Goal: Task Accomplishment & Management: Use online tool/utility

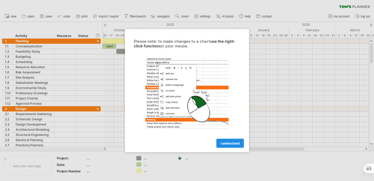
click at [231, 145] on link "I understand" at bounding box center [231, 142] width 28 height 9
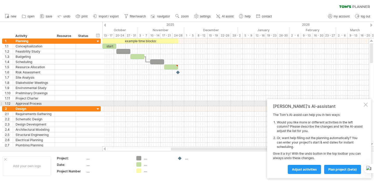
click at [368, 103] on div at bounding box center [366, 104] width 4 height 4
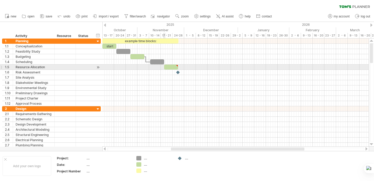
type textarea "**********"
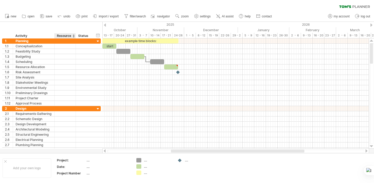
click at [72, 36] on div "Resource" at bounding box center [65, 35] width 16 height 5
click at [74, 36] on div at bounding box center [74, 35] width 2 height 5
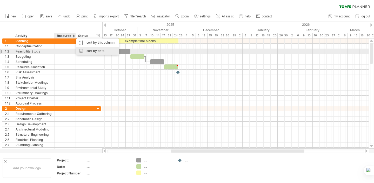
click at [89, 50] on div "sort by date" at bounding box center [97, 51] width 42 height 8
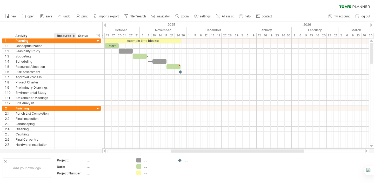
click at [72, 36] on div "Resource" at bounding box center [65, 35] width 16 height 5
click at [75, 35] on div at bounding box center [76, 35] width 2 height 5
click at [80, 37] on div "Status" at bounding box center [83, 35] width 11 height 5
click at [98, 36] on div "hide start/end/duration show start/end/duration" at bounding box center [98, 35] width 5 height 5
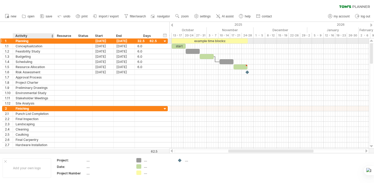
click at [32, 42] on div "Planning" at bounding box center [34, 40] width 36 height 5
drag, startPoint x: 31, startPoint y: 42, endPoint x: 16, endPoint y: 41, distance: 15.1
click at [16, 41] on input "********" at bounding box center [34, 40] width 36 height 5
paste input "**********"
type input "**********"
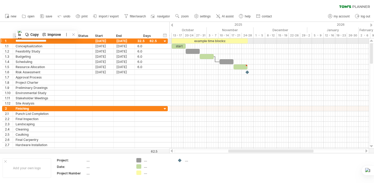
scroll to position [0, 1]
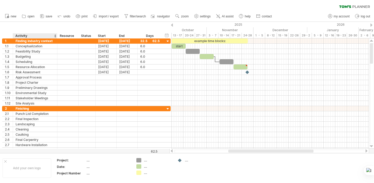
drag, startPoint x: 54, startPoint y: 38, endPoint x: 57, endPoint y: 38, distance: 2.9
click at [57, 38] on div at bounding box center [57, 35] width 2 height 5
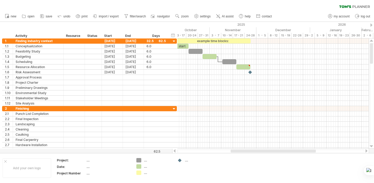
drag, startPoint x: 57, startPoint y: 34, endPoint x: 63, endPoint y: 35, distance: 6.3
click at [63, 35] on div at bounding box center [63, 35] width 2 height 5
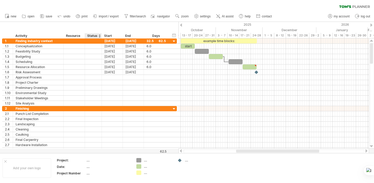
click at [98, 35] on div "Status" at bounding box center [92, 35] width 11 height 5
click at [80, 35] on div "Resource" at bounding box center [74, 35] width 16 height 5
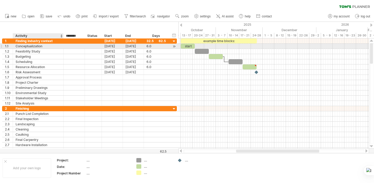
click at [45, 44] on div "Conceptualization" at bounding box center [38, 46] width 45 height 5
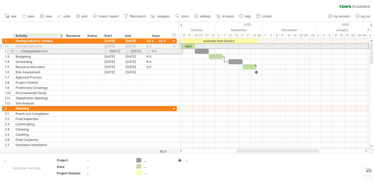
drag, startPoint x: 15, startPoint y: 46, endPoint x: 22, endPoint y: 46, distance: 6.5
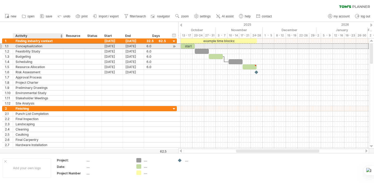
click at [41, 47] on div "Conceptualization" at bounding box center [38, 46] width 45 height 5
paste input "**********"
click at [20, 47] on input "**********" at bounding box center [38, 46] width 45 height 5
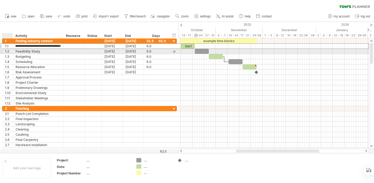
scroll to position [0, 0]
click at [14, 51] on div "**********" at bounding box center [38, 51] width 51 height 5
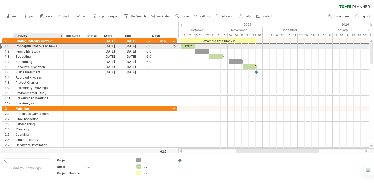
click at [32, 46] on div "ConceptualizatioRead newspapers and reports on Vietnam’s education industryn" at bounding box center [38, 46] width 45 height 5
drag, startPoint x: 40, startPoint y: 47, endPoint x: 16, endPoint y: 48, distance: 24.2
click at [16, 48] on input "**********" at bounding box center [38, 46] width 45 height 5
type input "**********"
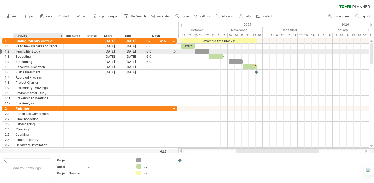
click at [38, 51] on div "Feasibility Study" at bounding box center [38, 51] width 45 height 5
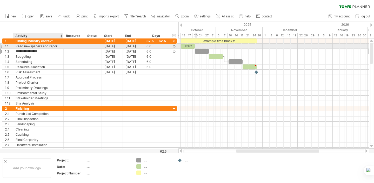
click at [59, 49] on input "**********" at bounding box center [38, 51] width 45 height 5
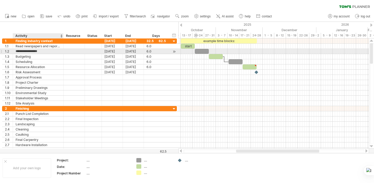
click at [54, 51] on input "**********" at bounding box center [38, 51] width 45 height 5
drag, startPoint x: 54, startPoint y: 51, endPoint x: 20, endPoint y: 51, distance: 33.8
click at [20, 51] on input "**********" at bounding box center [38, 51] width 45 height 5
click at [40, 51] on div at bounding box center [38, 51] width 45 height 5
paste input "**********"
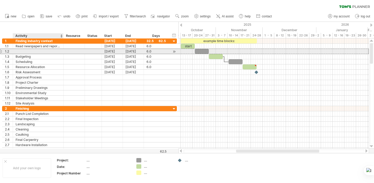
type input "**********"
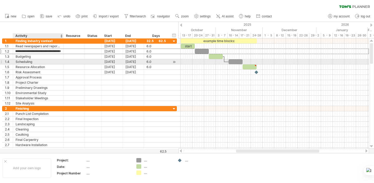
click at [45, 60] on div "Scheduling" at bounding box center [38, 61] width 45 height 5
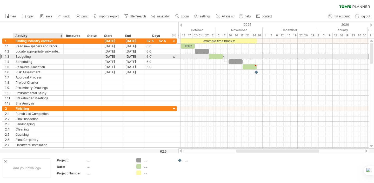
click at [48, 55] on div "Budgeting" at bounding box center [38, 56] width 45 height 5
drag, startPoint x: 51, startPoint y: 55, endPoint x: 14, endPoint y: 56, distance: 37.2
click at [14, 56] on div "********* Budgeting" at bounding box center [38, 56] width 51 height 5
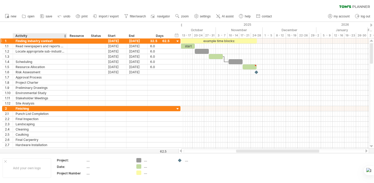
drag, startPoint x: 62, startPoint y: 34, endPoint x: 66, endPoint y: 41, distance: 8.1
click at [66, 41] on div "Trying to reach [DOMAIN_NAME] Connected again... 0% clear filter new 1" at bounding box center [187, 91] width 374 height 183
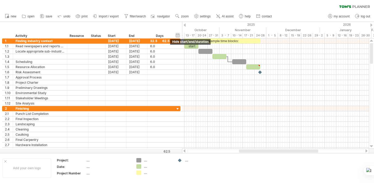
click at [179, 35] on div "hide start/end/duration show start/end/duration" at bounding box center [178, 35] width 5 height 5
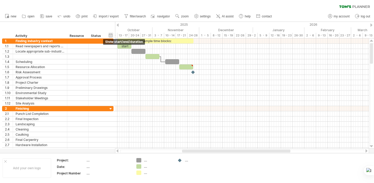
click at [110, 35] on div "hide start/end/duration show start/end/duration" at bounding box center [110, 35] width 5 height 5
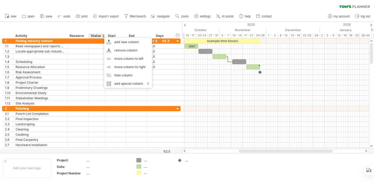
click at [82, 38] on div "Resource" at bounding box center [78, 35] width 16 height 5
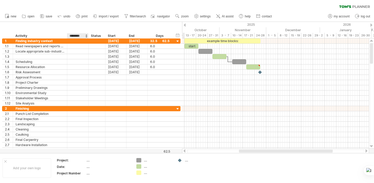
click at [82, 36] on input "********" at bounding box center [78, 35] width 16 height 5
click at [87, 35] on div at bounding box center [86, 35] width 2 height 5
click at [84, 36] on div "Resource" at bounding box center [78, 35] width 16 height 5
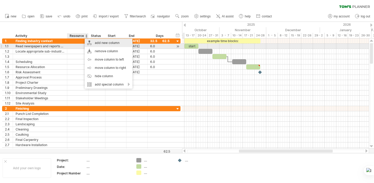
click at [104, 44] on div "add new column" at bounding box center [109, 43] width 48 height 8
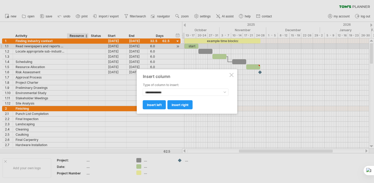
click at [233, 75] on div at bounding box center [232, 75] width 4 height 4
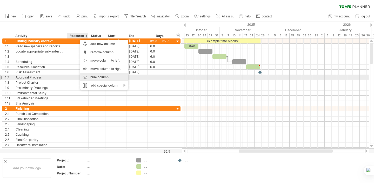
click at [99, 75] on div "hide column" at bounding box center [104, 77] width 48 height 8
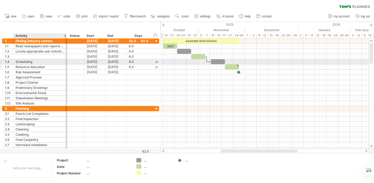
click at [65, 64] on div at bounding box center [66, 61] width 3 height 5
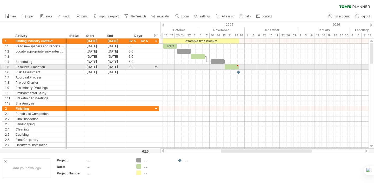
click at [55, 68] on div "Resource Allocation" at bounding box center [40, 66] width 49 height 5
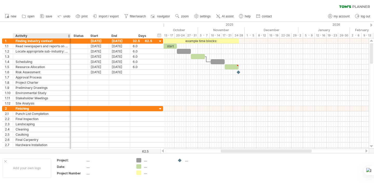
drag, startPoint x: 66, startPoint y: 34, endPoint x: 70, endPoint y: 34, distance: 4.2
click at [70, 34] on div at bounding box center [71, 35] width 2 height 5
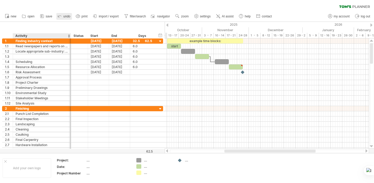
click at [65, 17] on span "undo" at bounding box center [66, 17] width 7 height 4
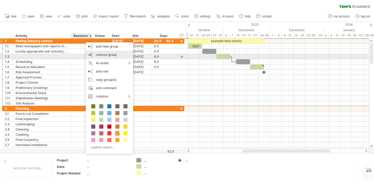
click at [123, 57] on div "remove group remove selected groups" at bounding box center [110, 55] width 48 height 8
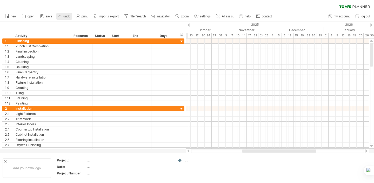
click at [68, 15] on span "undo" at bounding box center [66, 17] width 7 height 4
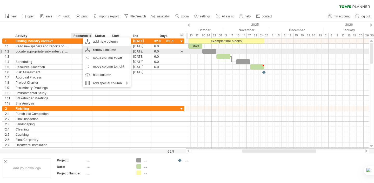
click at [112, 50] on div "remove column" at bounding box center [107, 50] width 48 height 8
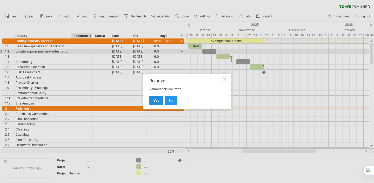
click at [159, 99] on link "yes" at bounding box center [157, 100] width 14 height 9
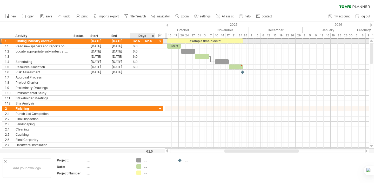
click at [149, 42] on div "32.5" at bounding box center [143, 40] width 20 height 5
click at [149, 42] on div "****" at bounding box center [143, 40] width 20 height 5
click at [157, 41] on div "**********" at bounding box center [82, 40] width 161 height 5
click at [162, 41] on div at bounding box center [160, 41] width 5 height 5
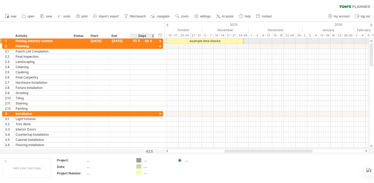
click at [161, 41] on div at bounding box center [160, 41] width 5 height 5
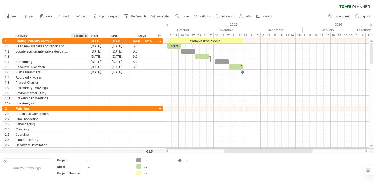
click at [86, 36] on div at bounding box center [86, 35] width 2 height 5
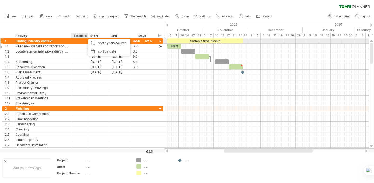
click at [76, 44] on div at bounding box center [79, 46] width 11 height 5
click at [77, 47] on input "text" at bounding box center [79, 46] width 11 height 5
click at [78, 38] on div "Status" at bounding box center [79, 35] width 11 height 5
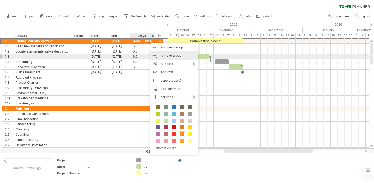
click at [160, 56] on div "remove group remove selected groups" at bounding box center [175, 55] width 48 height 8
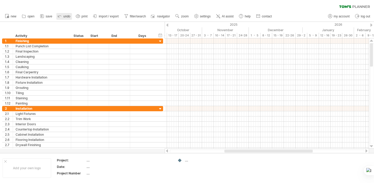
click at [60, 16] on icon at bounding box center [59, 17] width 3 height 2
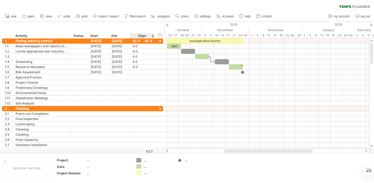
click at [142, 36] on div "Days" at bounding box center [142, 35] width 25 height 5
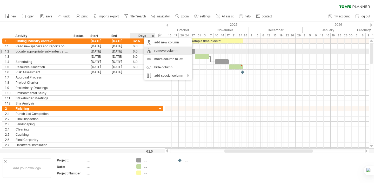
click at [170, 50] on div "remove column" at bounding box center [168, 51] width 48 height 8
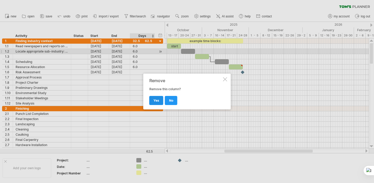
click at [153, 100] on link "yes" at bounding box center [157, 100] width 14 height 9
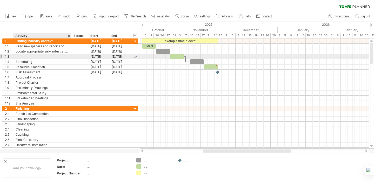
click at [51, 55] on div at bounding box center [42, 56] width 53 height 5
click at [39, 56] on div at bounding box center [42, 56] width 53 height 5
paste input "**********"
type input "**********"
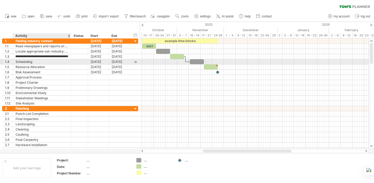
click at [33, 63] on div "Scheduling" at bounding box center [42, 61] width 53 height 5
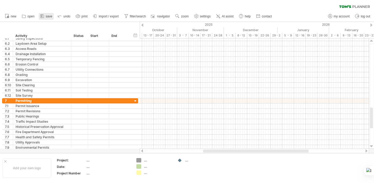
click at [49, 17] on span "save" at bounding box center [49, 17] width 7 height 4
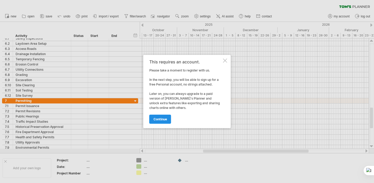
click at [166, 119] on span "continue" at bounding box center [161, 119] width 14 height 4
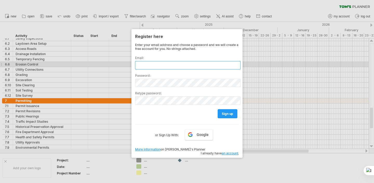
click at [220, 67] on input "text" at bounding box center [188, 65] width 106 height 8
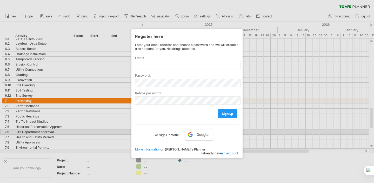
click at [210, 133] on link "Google" at bounding box center [199, 134] width 28 height 11
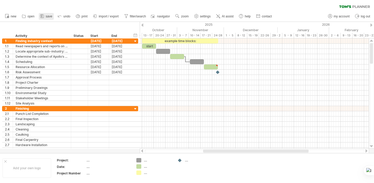
click at [48, 15] on span "save" at bounding box center [49, 17] width 7 height 4
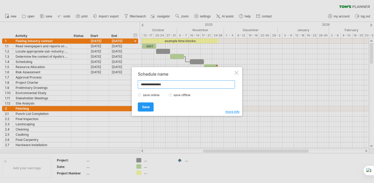
type input "**********"
click at [174, 94] on label "save offline" at bounding box center [183, 95] width 23 height 4
click at [144, 105] on span "Save" at bounding box center [146, 107] width 8 height 4
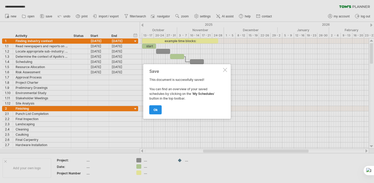
click at [155, 109] on span "ok" at bounding box center [156, 110] width 4 height 4
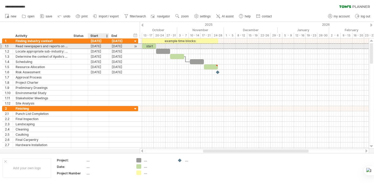
click at [101, 46] on div "[DATE]" at bounding box center [98, 46] width 21 height 5
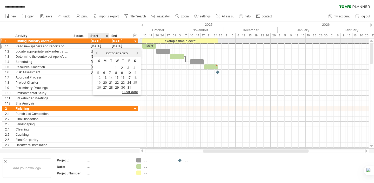
click at [104, 41] on div "[DATE]" at bounding box center [98, 40] width 21 height 5
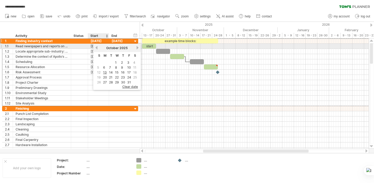
click at [96, 47] on link "previous" at bounding box center [97, 48] width 4 height 4
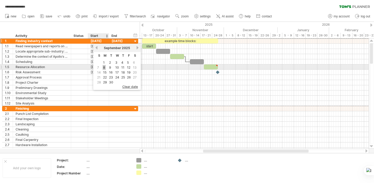
click at [105, 66] on link "8" at bounding box center [104, 67] width 3 height 5
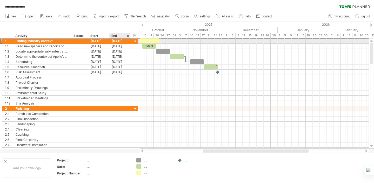
click at [124, 41] on div "[DATE]" at bounding box center [119, 40] width 21 height 5
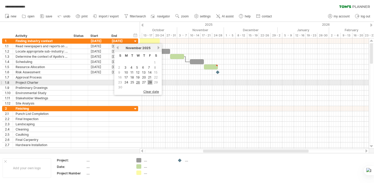
click at [148, 82] on link "28" at bounding box center [150, 82] width 5 height 5
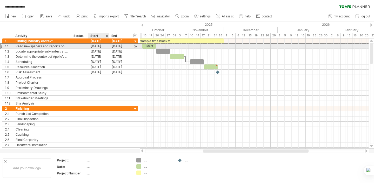
click at [105, 47] on div "[DATE]" at bounding box center [98, 46] width 21 height 5
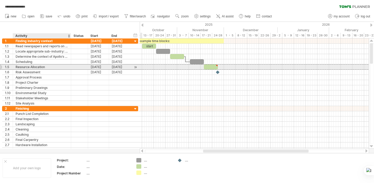
click at [47, 67] on div "Resource Allocation" at bounding box center [42, 66] width 53 height 5
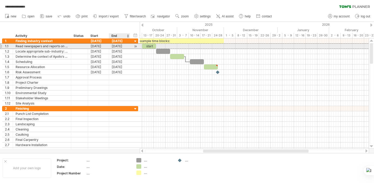
click at [117, 45] on div "[DATE]" at bounding box center [119, 46] width 21 height 5
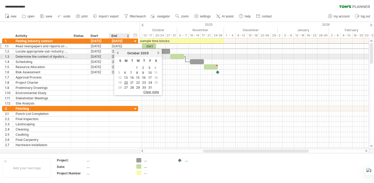
click at [119, 53] on link "previous" at bounding box center [118, 53] width 4 height 4
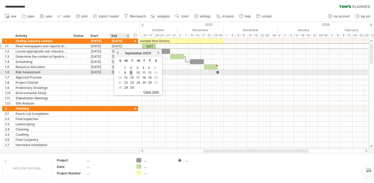
click at [132, 73] on link "9" at bounding box center [131, 72] width 3 height 5
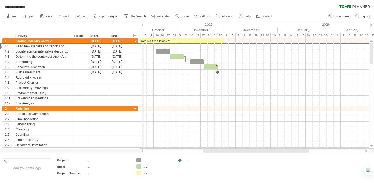
click at [144, 24] on div "2025" at bounding box center [21, 24] width 512 height 5
click at [218, 148] on div at bounding box center [254, 150] width 229 height 5
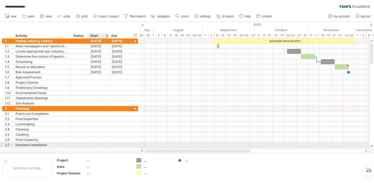
drag, startPoint x: 223, startPoint y: 152, endPoint x: 101, endPoint y: 147, distance: 122.6
click at [101, 147] on div "**********" at bounding box center [187, 91] width 374 height 183
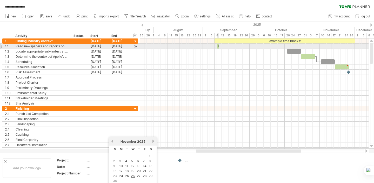
click at [219, 46] on span at bounding box center [219, 46] width 2 height 5
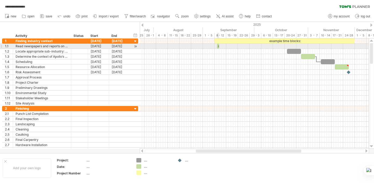
click at [218, 47] on span at bounding box center [217, 46] width 2 height 5
drag, startPoint x: 219, startPoint y: 46, endPoint x: 232, endPoint y: 47, distance: 13.3
click at [232, 47] on span at bounding box center [232, 46] width 2 height 5
drag, startPoint x: 232, startPoint y: 46, endPoint x: 219, endPoint y: 47, distance: 12.8
click at [219, 47] on span at bounding box center [219, 46] width 2 height 5
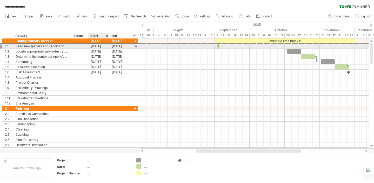
click at [104, 46] on div "[DATE]" at bounding box center [98, 46] width 21 height 5
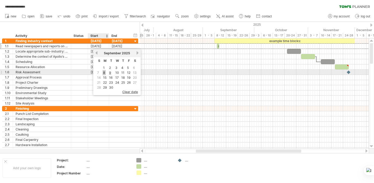
click at [103, 71] on link "8" at bounding box center [104, 72] width 3 height 5
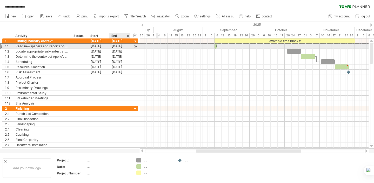
click at [116, 46] on div "[DATE]" at bounding box center [119, 46] width 21 height 5
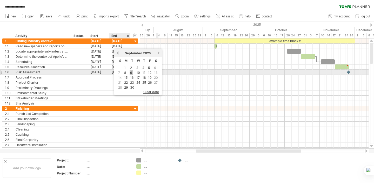
click at [132, 72] on link "9" at bounding box center [131, 72] width 3 height 5
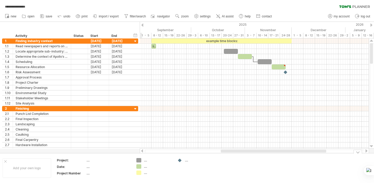
drag, startPoint x: 250, startPoint y: 152, endPoint x: 275, endPoint y: 155, distance: 25.1
click at [275, 155] on div "**********" at bounding box center [187, 91] width 374 height 183
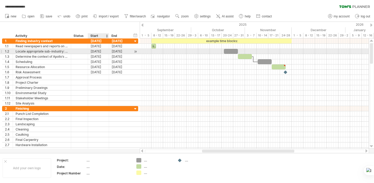
click at [102, 53] on div "[DATE]" at bounding box center [98, 51] width 21 height 5
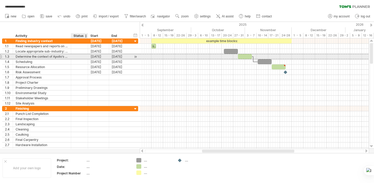
click at [89, 58] on div "[DATE]" at bounding box center [98, 56] width 21 height 5
click at [156, 57] on div at bounding box center [254, 56] width 229 height 5
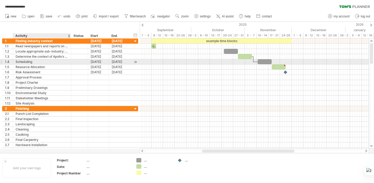
click at [29, 61] on div "Scheduling" at bounding box center [42, 61] width 53 height 5
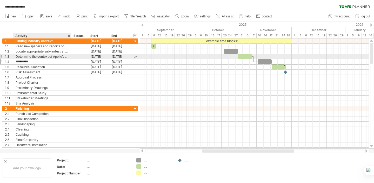
type input "*********"
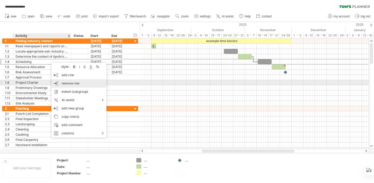
click at [69, 82] on span "remove row" at bounding box center [71, 83] width 18 height 4
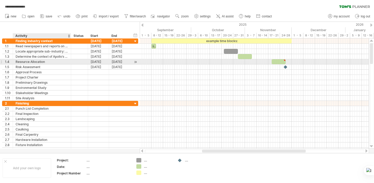
click at [65, 62] on div "Resource Allocation" at bounding box center [42, 61] width 53 height 5
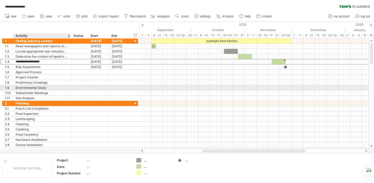
drag, startPoint x: 65, startPoint y: 62, endPoint x: 59, endPoint y: 89, distance: 27.6
click at [60, 89] on div "**********" at bounding box center [70, 69] width 136 height 62
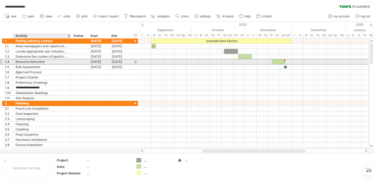
click at [64, 61] on div "Resource Allocation" at bounding box center [42, 61] width 53 height 5
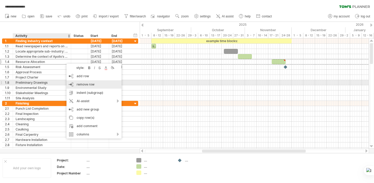
click at [84, 85] on span "remove row" at bounding box center [86, 84] width 18 height 4
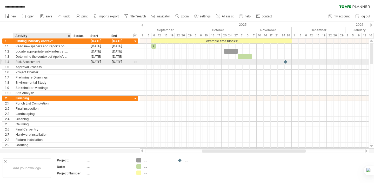
click at [53, 61] on div "Risk Assessment" at bounding box center [42, 61] width 53 height 5
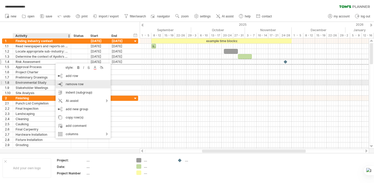
click at [70, 81] on div "remove row remove selected rows" at bounding box center [83, 84] width 55 height 8
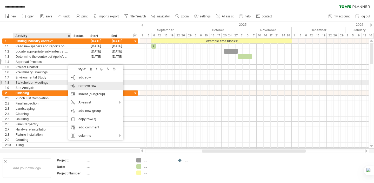
click at [93, 85] on span "remove row" at bounding box center [88, 86] width 18 height 4
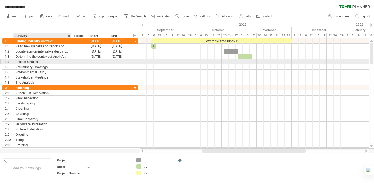
click at [68, 63] on div "Project Charter" at bounding box center [42, 61] width 53 height 5
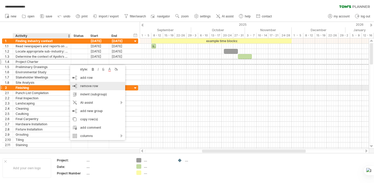
click at [91, 87] on span "remove row" at bounding box center [89, 86] width 18 height 4
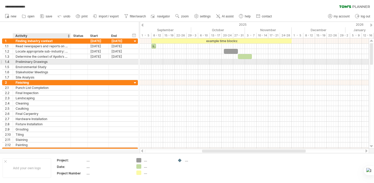
click at [70, 62] on div at bounding box center [70, 61] width 3 height 5
click at [66, 63] on div "Preliminary Drawings" at bounding box center [42, 61] width 53 height 5
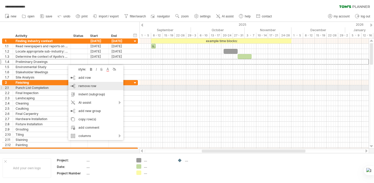
click at [87, 88] on div "remove row remove selected rows" at bounding box center [95, 86] width 55 height 8
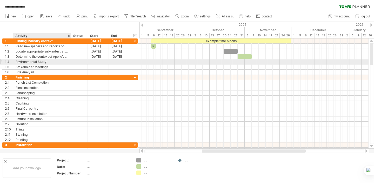
click at [64, 62] on div "Environmental Study" at bounding box center [42, 61] width 53 height 5
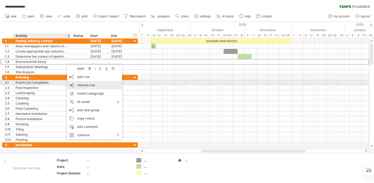
click at [93, 83] on span "remove row" at bounding box center [86, 85] width 18 height 4
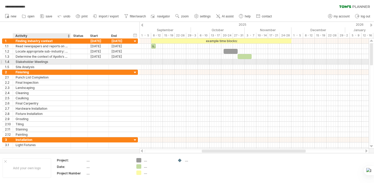
click at [61, 62] on div "Stakeholder Meetings" at bounding box center [42, 61] width 53 height 5
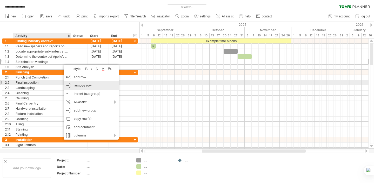
click at [87, 83] on span "remove row" at bounding box center [83, 85] width 18 height 4
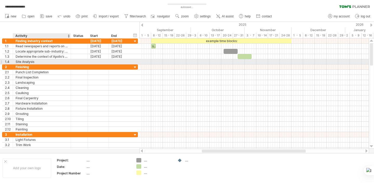
click at [55, 64] on div "Site Analysis" at bounding box center [42, 61] width 53 height 5
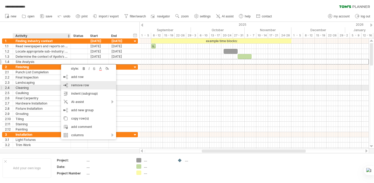
click at [85, 86] on span "remove row" at bounding box center [80, 85] width 18 height 4
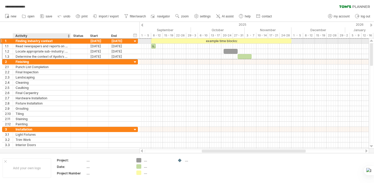
click at [40, 41] on div "Finding industry context" at bounding box center [42, 40] width 53 height 5
click at [66, 42] on input "**********" at bounding box center [42, 40] width 53 height 5
drag, startPoint x: 66, startPoint y: 42, endPoint x: 10, endPoint y: 40, distance: 55.1
click at [10, 40] on div "**********" at bounding box center [70, 40] width 136 height 5
click at [88, 162] on div "...." at bounding box center [109, 160] width 44 height 4
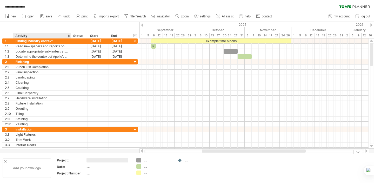
click at [37, 170] on div "Add your own logo" at bounding box center [27, 168] width 49 height 20
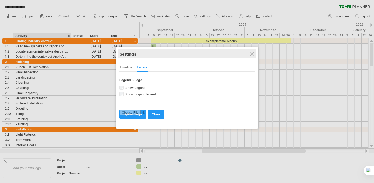
click at [254, 51] on div "Settings" at bounding box center [187, 53] width 135 height 9
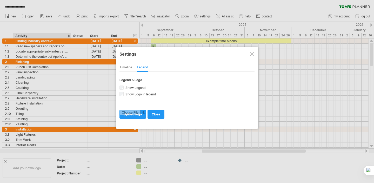
click at [253, 52] on div at bounding box center [252, 54] width 4 height 4
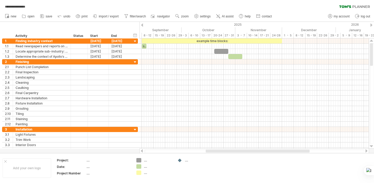
drag, startPoint x: 220, startPoint y: 152, endPoint x: 224, endPoint y: 151, distance: 4.0
click at [224, 151] on div at bounding box center [258, 151] width 104 height 3
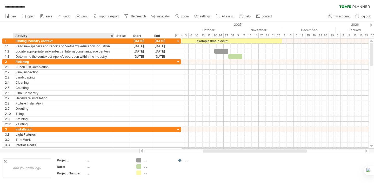
drag, startPoint x: 70, startPoint y: 36, endPoint x: 113, endPoint y: 37, distance: 43.2
click at [113, 37] on div at bounding box center [114, 35] width 2 height 5
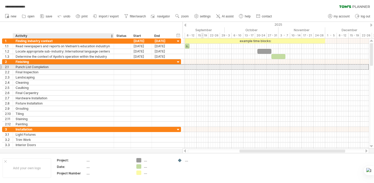
click at [68, 68] on div "Punch List Completion" at bounding box center [64, 66] width 96 height 5
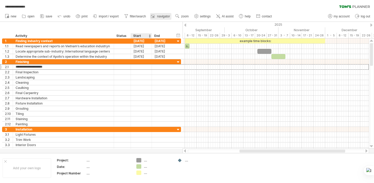
click at [155, 18] on div at bounding box center [153, 16] width 5 height 5
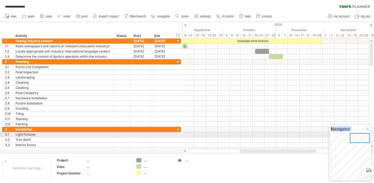
drag, startPoint x: 351, startPoint y: 138, endPoint x: 372, endPoint y: 133, distance: 22.2
click at [372, 133] on body "**********" at bounding box center [187, 92] width 374 height 184
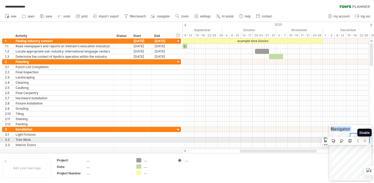
click at [367, 142] on button at bounding box center [365, 141] width 7 height 7
click at [355, 153] on span "Disable on this site" at bounding box center [348, 151] width 31 height 4
drag, startPoint x: 361, startPoint y: 142, endPoint x: 364, endPoint y: 142, distance: 2.7
click at [364, 142] on div at bounding box center [360, 138] width 20 height 10
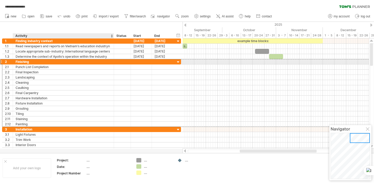
click at [60, 62] on div "Finishing" at bounding box center [64, 61] width 96 height 5
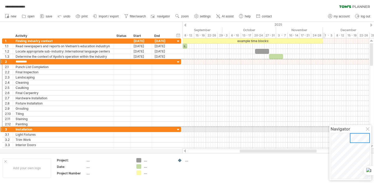
click at [369, 129] on div at bounding box center [368, 129] width 4 height 4
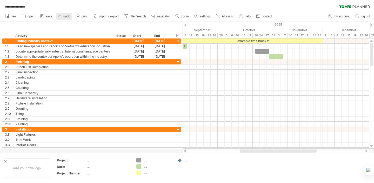
click at [60, 16] on icon at bounding box center [59, 17] width 3 height 2
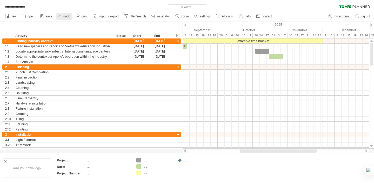
click at [60, 16] on icon at bounding box center [59, 17] width 3 height 2
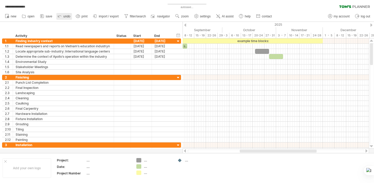
click at [60, 16] on icon at bounding box center [59, 17] width 3 height 2
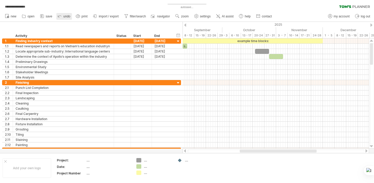
click at [60, 16] on icon at bounding box center [59, 17] width 3 height 2
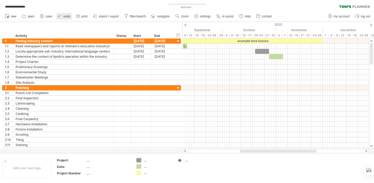
click at [60, 16] on icon at bounding box center [59, 17] width 3 height 2
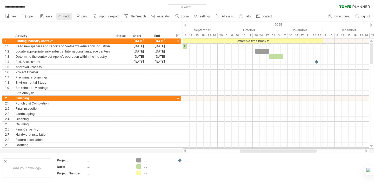
click at [60, 16] on icon at bounding box center [59, 17] width 3 height 2
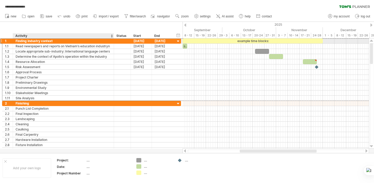
click at [66, 40] on div "Finding industry context" at bounding box center [64, 40] width 96 height 5
drag, startPoint x: 66, startPoint y: 40, endPoint x: 16, endPoint y: 41, distance: 50.2
click at [16, 41] on input "**********" at bounding box center [64, 40] width 96 height 5
type input "*"
click at [46, 40] on div "Inttial" at bounding box center [64, 40] width 96 height 5
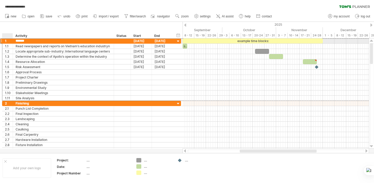
drag, startPoint x: 41, startPoint y: 40, endPoint x: 12, endPoint y: 40, distance: 28.6
click at [12, 40] on div "1 ******* Inttial [DATE] [DATE]" at bounding box center [91, 40] width 179 height 5
paste input "***"
type input "**********"
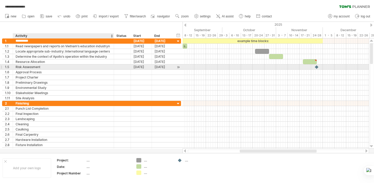
click at [51, 67] on div "Risk Assessment" at bounding box center [64, 66] width 96 height 5
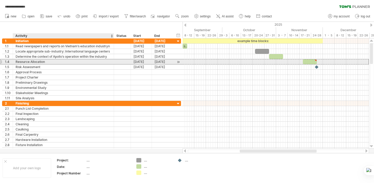
click at [56, 62] on div "Resource Allocation" at bounding box center [64, 61] width 96 height 5
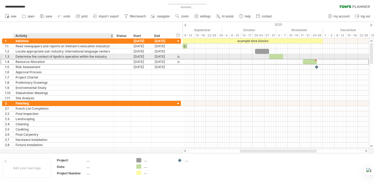
click at [70, 59] on div "Resource Allocation" at bounding box center [64, 61] width 96 height 5
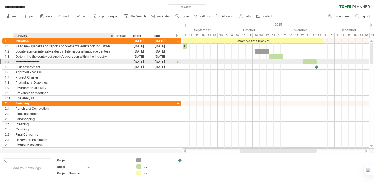
click at [69, 61] on input "**********" at bounding box center [64, 61] width 96 height 5
drag, startPoint x: 69, startPoint y: 61, endPoint x: 60, endPoint y: 62, distance: 9.1
click at [60, 62] on input "**********" at bounding box center [64, 61] width 96 height 5
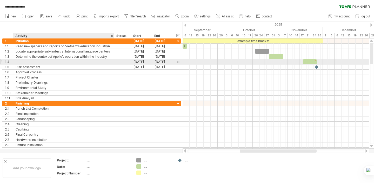
paste input "**********"
type input "**********"
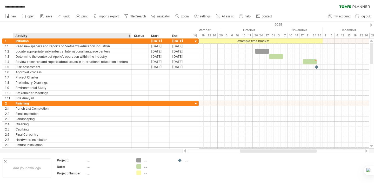
drag, startPoint x: 113, startPoint y: 34, endPoint x: 131, endPoint y: 34, distance: 17.7
click at [131, 34] on div at bounding box center [132, 35] width 2 height 5
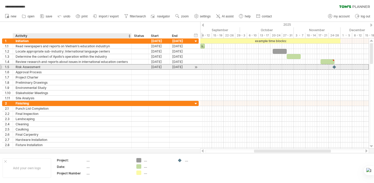
click at [36, 67] on div "Risk Assessment" at bounding box center [72, 66] width 113 height 5
click at [42, 67] on input "**********" at bounding box center [72, 66] width 113 height 5
click at [41, 67] on input "**********" at bounding box center [72, 66] width 113 height 5
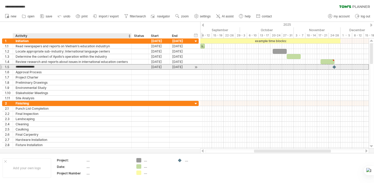
click at [41, 67] on input "**********" at bounding box center [72, 66] width 113 height 5
click at [43, 68] on div at bounding box center [72, 66] width 113 height 5
paste input "**********"
type input "**********"
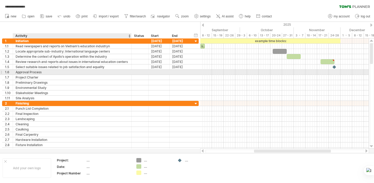
click at [44, 72] on div "Approval Process" at bounding box center [72, 72] width 113 height 5
click at [44, 72] on input "**********" at bounding box center [72, 72] width 113 height 5
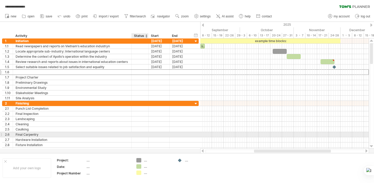
paste input "**********"
type input "**********"
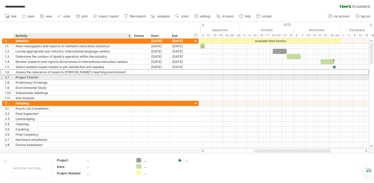
click at [61, 77] on div "Project Charter" at bounding box center [72, 77] width 113 height 5
click at [61, 77] on input "**********" at bounding box center [72, 77] width 113 height 5
paste input "**********"
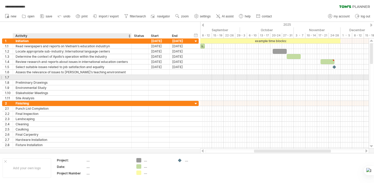
type input "**********"
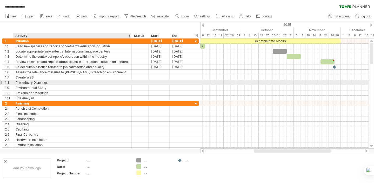
click at [48, 80] on div "Preliminary Drawings" at bounding box center [72, 82] width 113 height 5
click at [48, 80] on input "**********" at bounding box center [72, 82] width 113 height 5
paste input "text"
type input "**********"
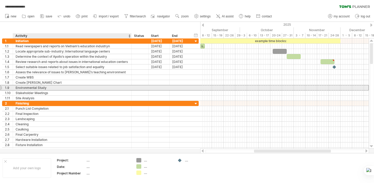
click at [45, 89] on div "Environmental Study" at bounding box center [72, 87] width 113 height 5
click at [45, 89] on input "**********" at bounding box center [72, 87] width 113 height 5
paste input "text"
click at [38, 87] on div "Define resources" at bounding box center [72, 87] width 113 height 5
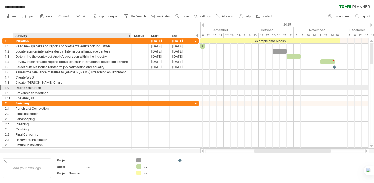
click at [0, 0] on input "**********" at bounding box center [0, 0] width 0 height 0
click at [38, 87] on input "**********" at bounding box center [72, 87] width 113 height 5
paste input "**********"
type input "**********"
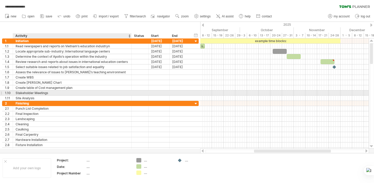
click at [70, 91] on div "Stakeholder Meetings" at bounding box center [72, 92] width 113 height 5
click at [70, 91] on input "**********" at bounding box center [72, 92] width 113 height 5
paste input "**********"
type input "**********"
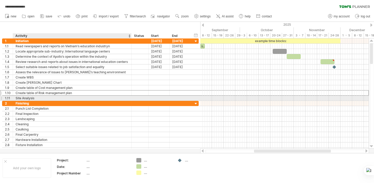
click at [62, 99] on div "Site Analysis" at bounding box center [72, 98] width 113 height 5
click at [62, 99] on input "**********" at bounding box center [72, 98] width 113 height 5
paste input "**********"
type input "**********"
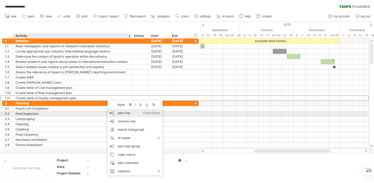
click at [132, 115] on div "add row Ctrl+Enter Cmd+Enter" at bounding box center [135, 113] width 55 height 8
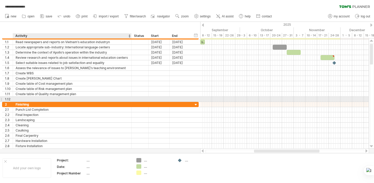
click at [107, 100] on div at bounding box center [72, 99] width 113 height 5
paste input "**********"
type input "**********"
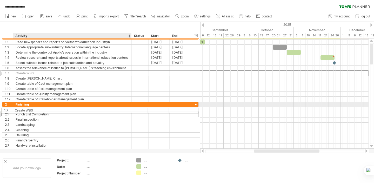
drag, startPoint x: 101, startPoint y: 74, endPoint x: 99, endPoint y: 109, distance: 35.7
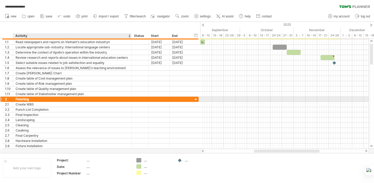
click at [97, 99] on div "Finishing" at bounding box center [72, 99] width 113 height 5
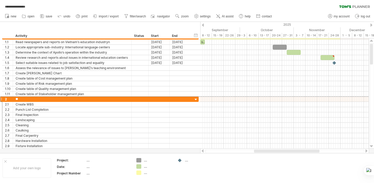
type input "*"
paste input "**********"
type input "**********"
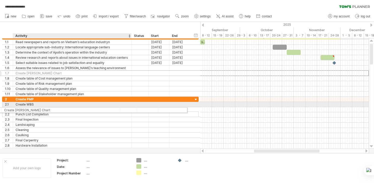
drag, startPoint x: 104, startPoint y: 73, endPoint x: 90, endPoint y: 109, distance: 38.4
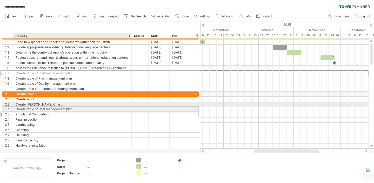
drag, startPoint x: 98, startPoint y: 73, endPoint x: 96, endPoint y: 108, distance: 35.7
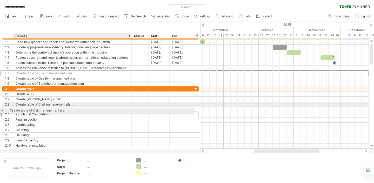
drag, startPoint x: 102, startPoint y: 72, endPoint x: 95, endPoint y: 109, distance: 37.9
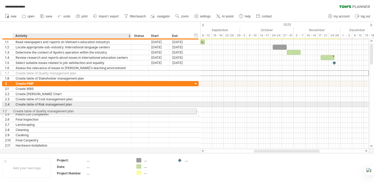
drag, startPoint x: 99, startPoint y: 71, endPoint x: 95, endPoint y: 110, distance: 38.7
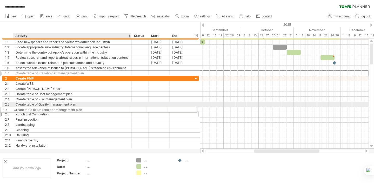
drag, startPoint x: 112, startPoint y: 74, endPoint x: 109, endPoint y: 110, distance: 36.3
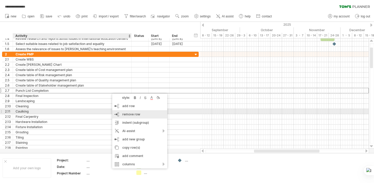
click at [131, 113] on span "remove row" at bounding box center [131, 114] width 18 height 4
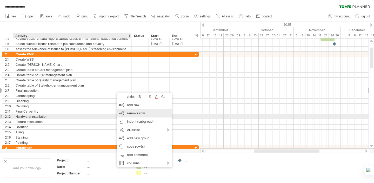
click at [135, 114] on span "remove row" at bounding box center [136, 113] width 18 height 4
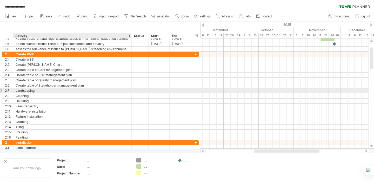
click at [116, 92] on div "Landscaping" at bounding box center [72, 90] width 113 height 5
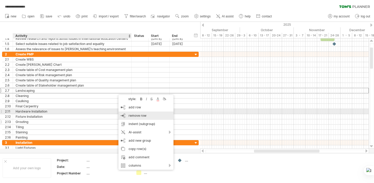
click at [135, 114] on span "remove row" at bounding box center [138, 116] width 18 height 4
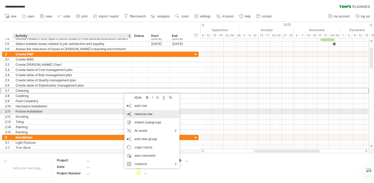
click at [151, 114] on span "remove row" at bounding box center [144, 114] width 18 height 4
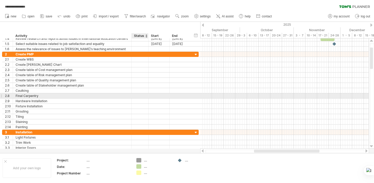
click at [139, 94] on div at bounding box center [139, 95] width 11 height 5
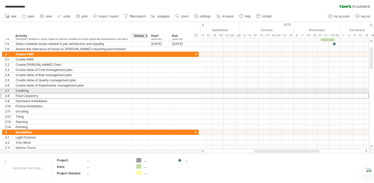
click at [140, 93] on input "text" at bounding box center [139, 95] width 11 height 5
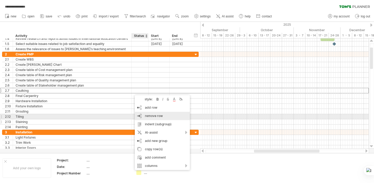
drag, startPoint x: 150, startPoint y: 118, endPoint x: 149, endPoint y: 115, distance: 2.7
click at [150, 117] on span "remove row" at bounding box center [154, 116] width 18 height 4
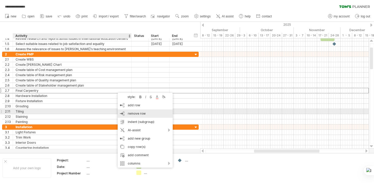
click at [132, 113] on span "remove row" at bounding box center [137, 114] width 18 height 4
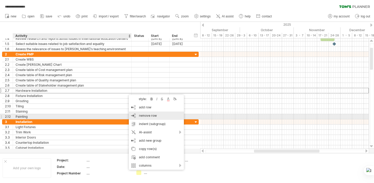
click at [142, 117] on span "remove row" at bounding box center [148, 116] width 18 height 4
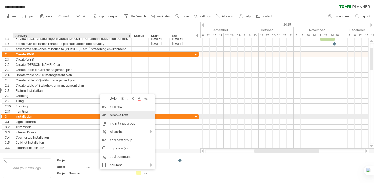
click at [116, 116] on span "remove row" at bounding box center [119, 115] width 18 height 4
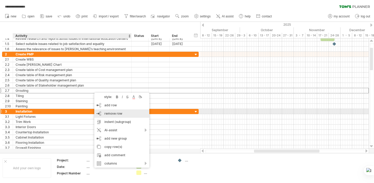
click at [110, 110] on div "remove row remove selected rows" at bounding box center [121, 113] width 55 height 8
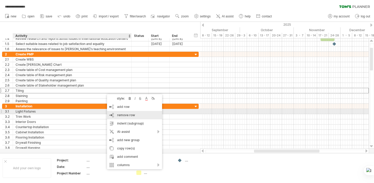
click at [114, 113] on div "remove row remove selected rows" at bounding box center [134, 115] width 55 height 8
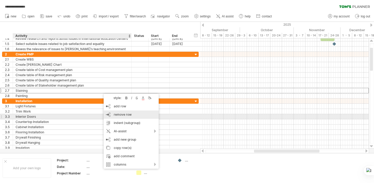
click at [128, 115] on span "remove row" at bounding box center [123, 115] width 18 height 4
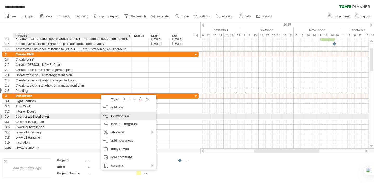
click at [115, 116] on span "remove row" at bounding box center [120, 116] width 18 height 4
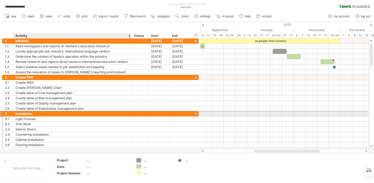
click at [44, 113] on div "Installation" at bounding box center [72, 113] width 113 height 5
click at [44, 113] on input "**********" at bounding box center [72, 113] width 113 height 5
paste input "*****"
type input "**********"
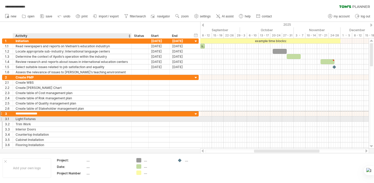
click at [55, 117] on div "Light Fixtures" at bounding box center [72, 118] width 113 height 5
click at [60, 119] on div "Light Fixtures" at bounding box center [72, 118] width 113 height 5
click at [60, 119] on input "**********" at bounding box center [72, 118] width 113 height 5
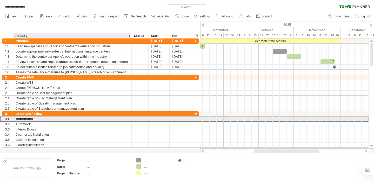
paste input "**********"
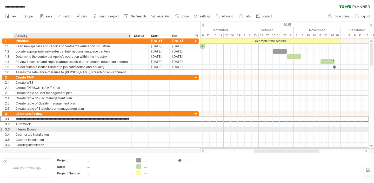
click at [109, 131] on div "Interior Doors" at bounding box center [72, 129] width 113 height 5
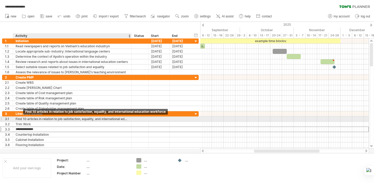
click at [27, 118] on div "Find 10 articles in relation to job satisfaction, equality, and international e…" at bounding box center [72, 118] width 113 height 5
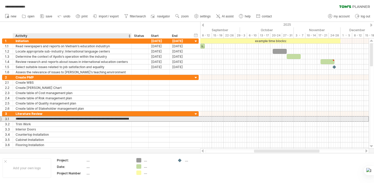
click at [25, 120] on input "**********" at bounding box center [72, 118] width 113 height 5
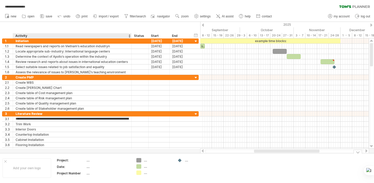
type input "**********"
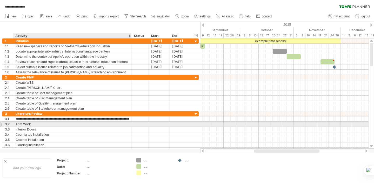
click at [77, 122] on div "Trim Work" at bounding box center [72, 124] width 113 height 5
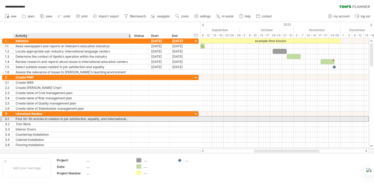
click at [38, 121] on div "Find 30-50 articles in relation to job satisfaction, equality, and internationa…" at bounding box center [72, 118] width 113 height 5
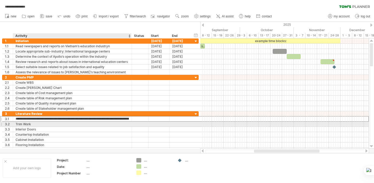
click at [39, 123] on div "Trim Work" at bounding box center [72, 124] width 113 height 5
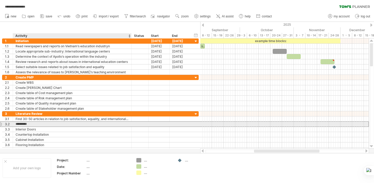
click at [39, 122] on input "*********" at bounding box center [72, 124] width 113 height 5
paste input "**********"
type input "**********"
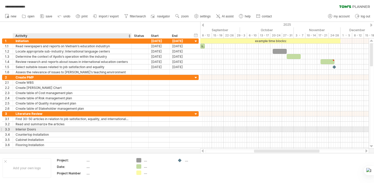
click at [49, 130] on div "Interior Doors" at bounding box center [72, 129] width 113 height 5
click at [49, 130] on input "**********" at bounding box center [72, 129] width 113 height 5
paste input "**********"
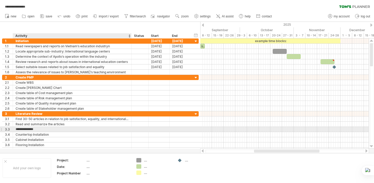
type input "**********"
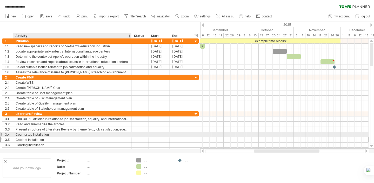
click at [102, 137] on div "Cabinet Installation" at bounding box center [72, 139] width 113 height 5
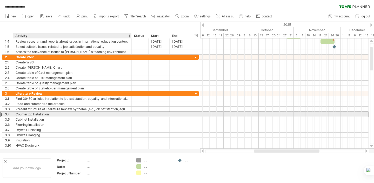
click at [74, 114] on div "Countertop Installation" at bounding box center [72, 114] width 113 height 5
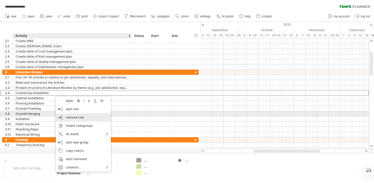
click at [74, 116] on span "remove row" at bounding box center [75, 117] width 18 height 4
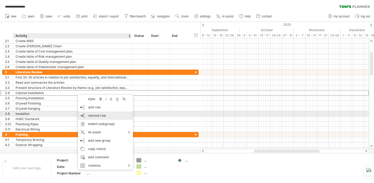
click at [97, 116] on span "remove row" at bounding box center [97, 116] width 18 height 4
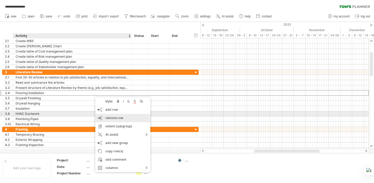
click at [110, 115] on div "remove row remove selected rows" at bounding box center [122, 118] width 55 height 8
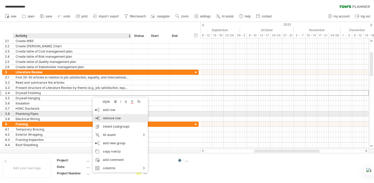
click at [112, 120] on span "remove row" at bounding box center [112, 118] width 18 height 4
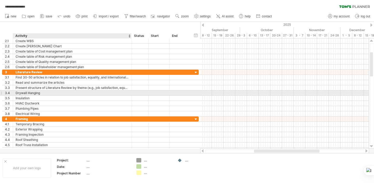
click at [105, 94] on div "Drywall Hanging" at bounding box center [72, 92] width 113 height 5
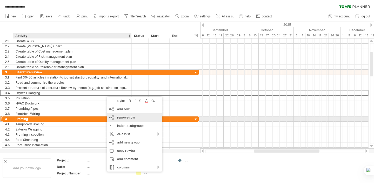
click at [126, 118] on span "remove row" at bounding box center [126, 117] width 18 height 4
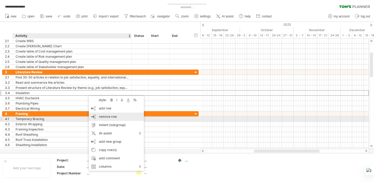
click at [116, 117] on span "remove row" at bounding box center [108, 117] width 18 height 4
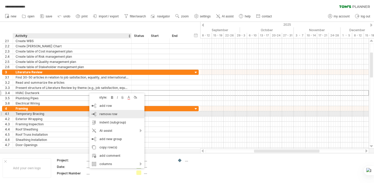
click at [109, 116] on span "remove row" at bounding box center [109, 114] width 18 height 4
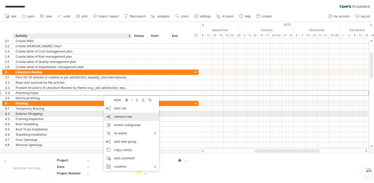
click at [124, 116] on span "remove row" at bounding box center [123, 117] width 18 height 4
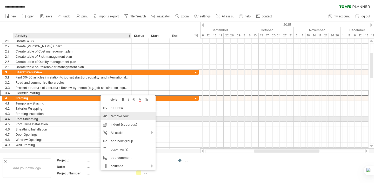
click at [121, 118] on div "remove row remove selected rows" at bounding box center [128, 116] width 55 height 8
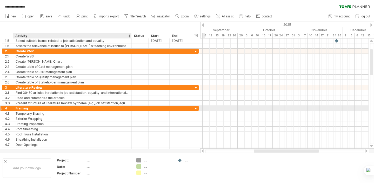
click at [58, 108] on div "Framing" at bounding box center [72, 108] width 113 height 5
click at [33, 107] on div "Framing" at bounding box center [72, 108] width 113 height 5
click at [0, 0] on input "*******" at bounding box center [0, 0] width 0 height 0
paste input "**********"
type input "**********"
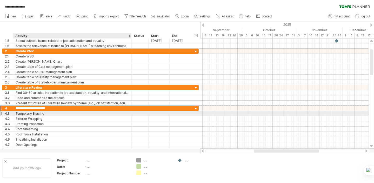
click at [61, 115] on div "Temporary Bracing" at bounding box center [72, 113] width 113 height 5
click at [47, 114] on div "Temporary Bracing" at bounding box center [72, 113] width 113 height 5
click at [47, 114] on input "**********" at bounding box center [72, 113] width 113 height 5
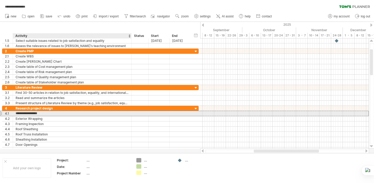
paste input "text"
type input "**********"
click at [56, 114] on div "Data description" at bounding box center [72, 113] width 113 height 5
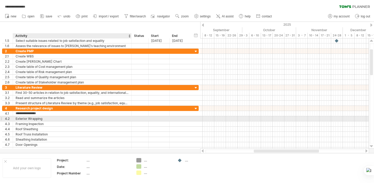
click at [57, 120] on div "Exterior Wrapping" at bounding box center [72, 118] width 113 height 5
click at [57, 120] on input "**********" at bounding box center [72, 118] width 113 height 5
paste input "**********"
type input "**********"
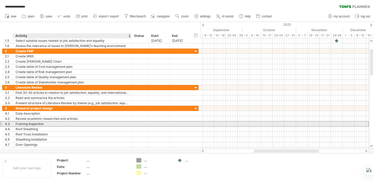
click at [31, 123] on div "Framing Inspection" at bounding box center [72, 123] width 113 height 5
click at [58, 123] on input "**********" at bounding box center [72, 123] width 113 height 5
paste input "****"
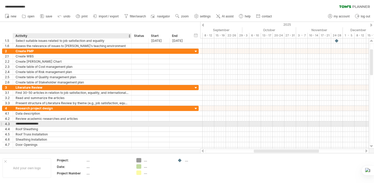
type input "**********"
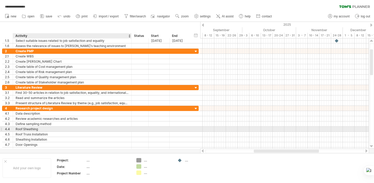
click at [45, 129] on div "Roof Sheathing" at bounding box center [72, 129] width 113 height 5
click at [45, 129] on input "**********" at bounding box center [72, 129] width 113 height 5
paste input "**********"
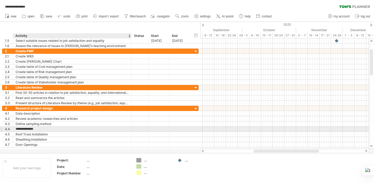
type input "**********"
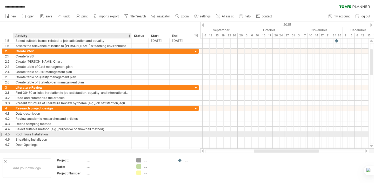
click at [48, 135] on div "Roof Truss Installation" at bounding box center [72, 134] width 113 height 5
click at [49, 134] on input "**********" at bounding box center [72, 134] width 113 height 5
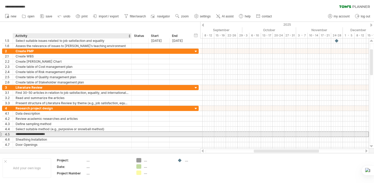
paste input "**********"
type input "**********"
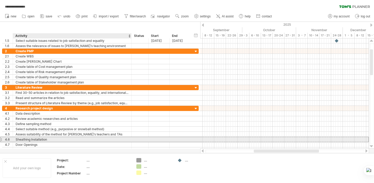
click at [51, 140] on div "Sheathing Installation" at bounding box center [72, 139] width 113 height 5
click at [51, 140] on input "**********" at bounding box center [72, 139] width 113 height 5
paste input "**********"
type input "**********"
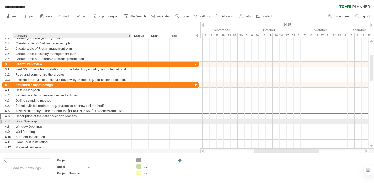
click at [65, 119] on div "Door Openings" at bounding box center [72, 121] width 113 height 5
click at [65, 119] on input "**********" at bounding box center [72, 121] width 113 height 5
paste input "**********"
type input "**********"
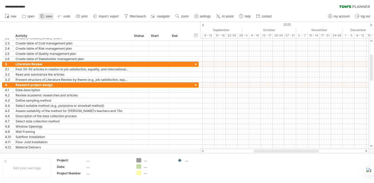
click at [45, 16] on link "save" at bounding box center [46, 16] width 15 height 7
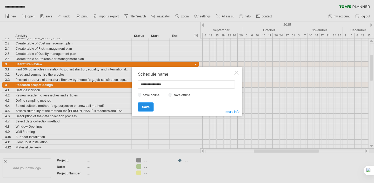
click at [151, 103] on link "Save" at bounding box center [146, 106] width 16 height 9
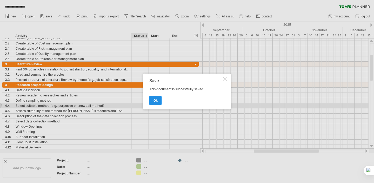
click at [161, 102] on link "ok" at bounding box center [156, 100] width 12 height 9
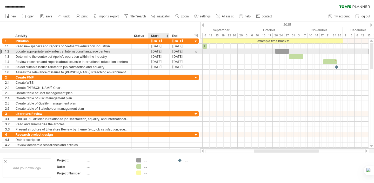
click at [160, 51] on div "[DATE]" at bounding box center [159, 51] width 21 height 5
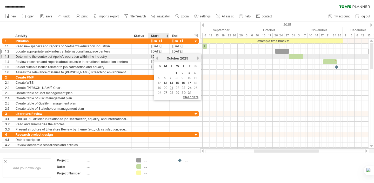
click at [157, 59] on link "previous" at bounding box center [157, 58] width 4 height 4
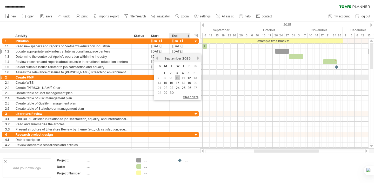
click at [179, 78] on link "10" at bounding box center [178, 77] width 5 height 5
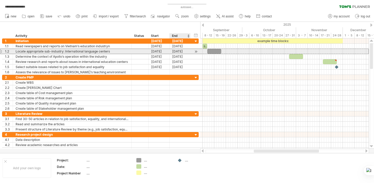
click at [184, 50] on div "[DATE]" at bounding box center [180, 51] width 21 height 5
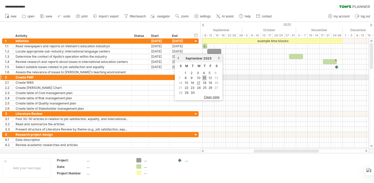
click at [203, 77] on link "11" at bounding box center [205, 77] width 4 height 5
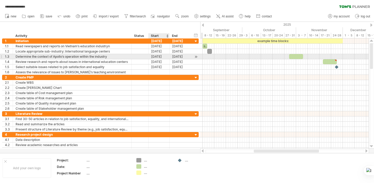
click at [160, 57] on div "[DATE]" at bounding box center [159, 56] width 21 height 5
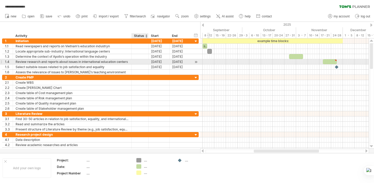
click at [148, 60] on div at bounding box center [148, 61] width 3 height 5
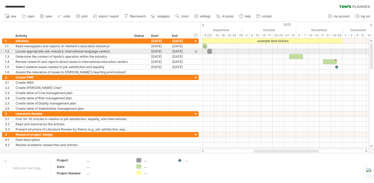
click at [209, 50] on div at bounding box center [209, 51] width 5 height 5
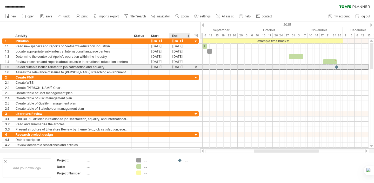
click at [173, 68] on div "[DATE]" at bounding box center [180, 66] width 21 height 5
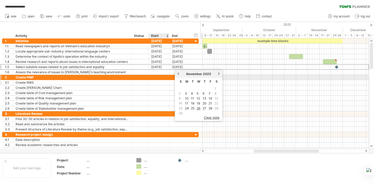
click at [158, 80] on div at bounding box center [159, 82] width 21 height 5
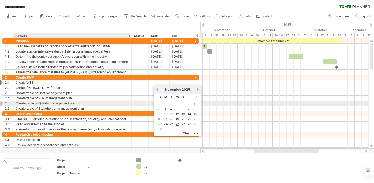
click at [100, 101] on div "Create table of Quality management plan" at bounding box center [72, 103] width 113 height 5
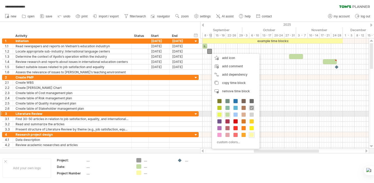
click at [220, 113] on span at bounding box center [220, 115] width 4 height 4
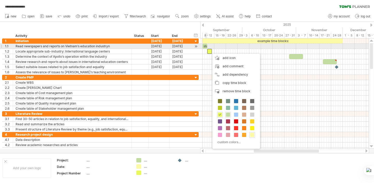
click at [205, 45] on div "start" at bounding box center [205, 46] width 5 height 5
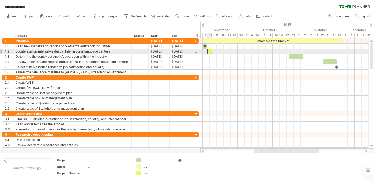
click at [210, 51] on div at bounding box center [209, 51] width 5 height 5
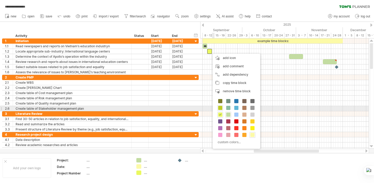
click at [221, 109] on span at bounding box center [220, 108] width 4 height 4
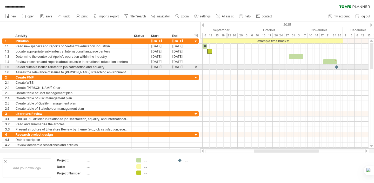
click at [228, 64] on div at bounding box center [284, 61] width 169 height 5
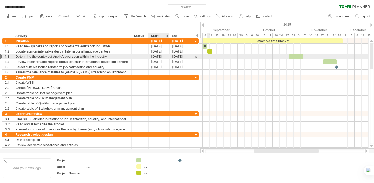
click at [154, 57] on div "[DATE]" at bounding box center [159, 56] width 21 height 5
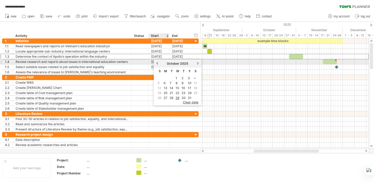
click at [158, 63] on link "previous" at bounding box center [157, 63] width 4 height 4
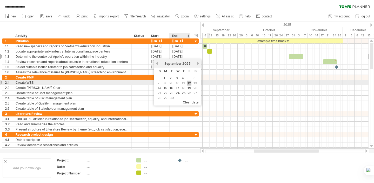
click at [189, 82] on link "12" at bounding box center [189, 83] width 4 height 5
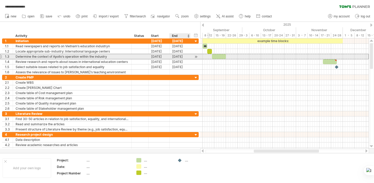
click at [175, 58] on div "[DATE]" at bounding box center [180, 56] width 21 height 5
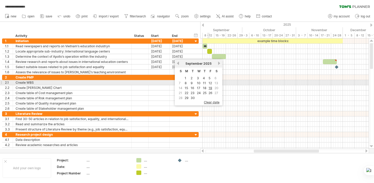
click at [217, 83] on span "13" at bounding box center [216, 83] width 5 height 5
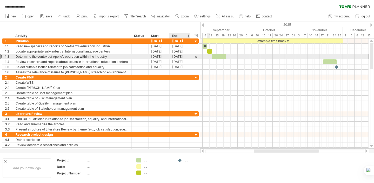
click at [178, 58] on div "[DATE]" at bounding box center [180, 56] width 21 height 5
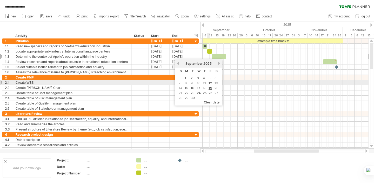
click at [217, 83] on span "13" at bounding box center [216, 83] width 5 height 5
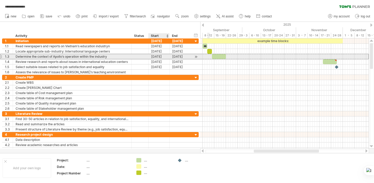
click at [163, 57] on div "[DATE]" at bounding box center [159, 56] width 21 height 5
click at [187, 56] on div "[DATE]" at bounding box center [180, 56] width 21 height 5
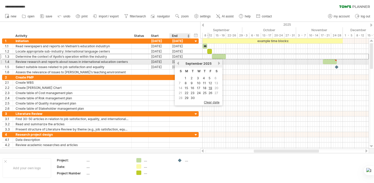
click at [179, 64] on link "previous" at bounding box center [178, 63] width 4 height 4
click at [218, 64] on link "next" at bounding box center [219, 63] width 4 height 4
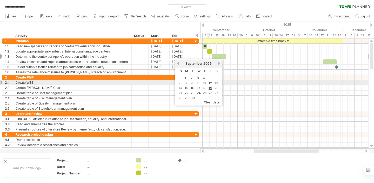
click at [217, 83] on span "13" at bounding box center [216, 83] width 5 height 5
click at [217, 82] on span "13" at bounding box center [216, 83] width 5 height 5
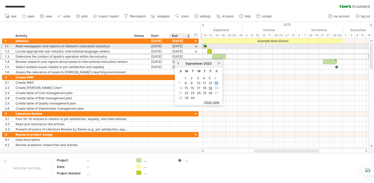
click at [189, 50] on div "[DATE]" at bounding box center [180, 51] width 21 height 5
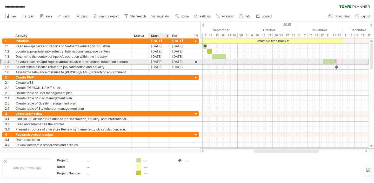
click at [152, 60] on div "[DATE]" at bounding box center [159, 61] width 21 height 5
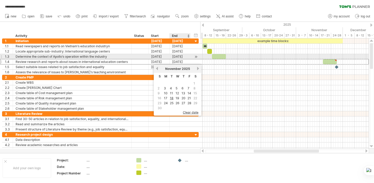
click at [184, 56] on div "[DATE]" at bounding box center [180, 56] width 21 height 5
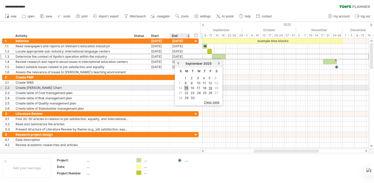
click at [187, 87] on link "15" at bounding box center [186, 88] width 4 height 5
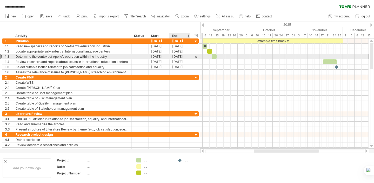
click at [189, 57] on div "[DATE]" at bounding box center [180, 56] width 21 height 5
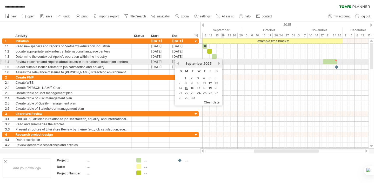
click at [218, 63] on link "next" at bounding box center [219, 63] width 4 height 4
click at [177, 64] on link "previous" at bounding box center [178, 63] width 4 height 4
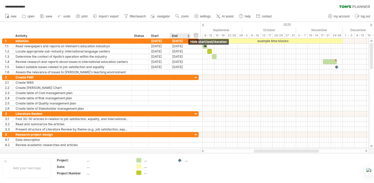
click at [196, 35] on div "hide start/end/duration show start/end/duration" at bounding box center [196, 35] width 5 height 5
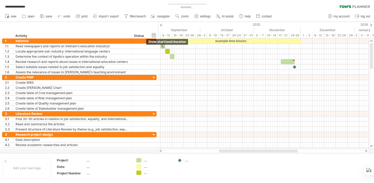
click at [155, 35] on div "hide start/end/duration show start/end/duration" at bounding box center [154, 35] width 5 height 5
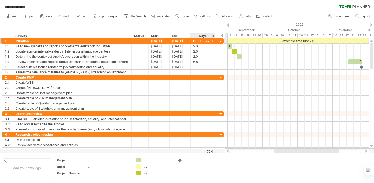
click at [220, 42] on div at bounding box center [221, 41] width 5 height 5
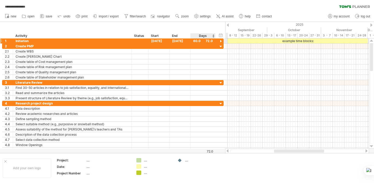
click at [220, 42] on div at bounding box center [221, 41] width 5 height 5
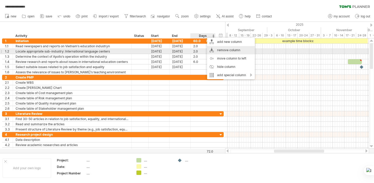
click at [227, 49] on div "remove column" at bounding box center [231, 50] width 48 height 8
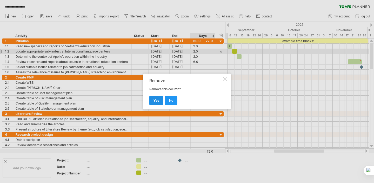
click at [158, 102] on span "yes" at bounding box center [157, 101] width 6 height 4
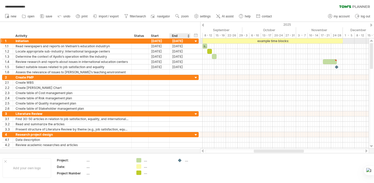
click at [195, 40] on div at bounding box center [196, 41] width 5 height 5
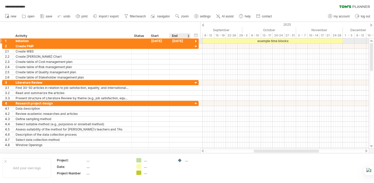
click at [195, 40] on div at bounding box center [196, 41] width 5 height 5
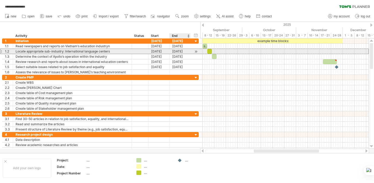
click at [187, 51] on div "[DATE]" at bounding box center [180, 51] width 21 height 5
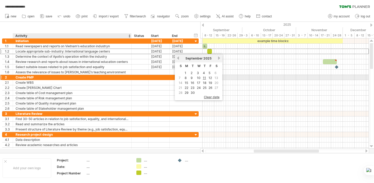
click at [106, 77] on div "Create PMP" at bounding box center [72, 77] width 113 height 5
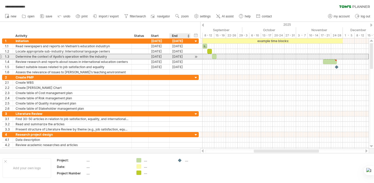
click at [181, 57] on div "[DATE]" at bounding box center [180, 56] width 21 height 5
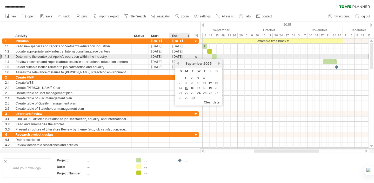
click at [184, 57] on div "[DATE]" at bounding box center [180, 56] width 21 height 5
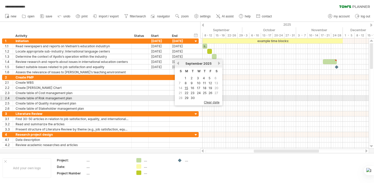
click at [212, 101] on span "clear date" at bounding box center [212, 102] width 16 height 4
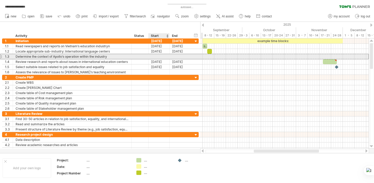
click at [161, 56] on div at bounding box center [159, 56] width 21 height 5
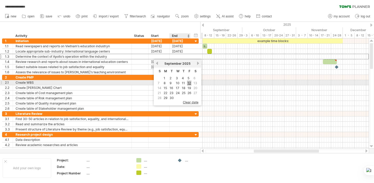
click at [191, 82] on link "12" at bounding box center [189, 83] width 4 height 5
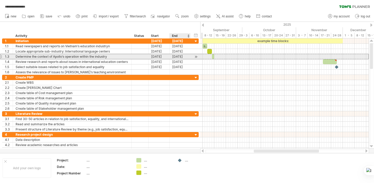
click at [183, 56] on div "[DATE]" at bounding box center [180, 56] width 21 height 5
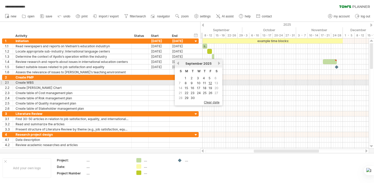
click at [216, 84] on span "13" at bounding box center [216, 83] width 5 height 5
click at [216, 83] on span "13" at bounding box center [216, 83] width 5 height 5
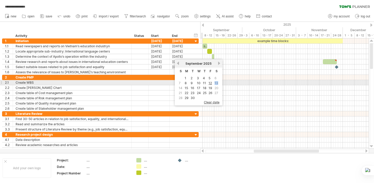
click at [216, 83] on span "13" at bounding box center [216, 83] width 5 height 5
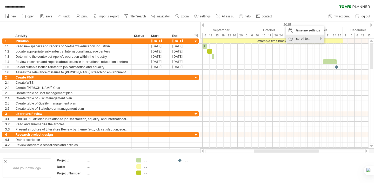
click at [308, 38] on div "scroll to..." at bounding box center [305, 39] width 38 height 8
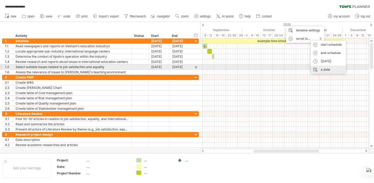
click at [331, 66] on div "a date" at bounding box center [328, 70] width 35 height 8
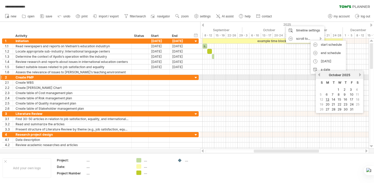
click at [321, 75] on link "previous" at bounding box center [319, 75] width 4 height 4
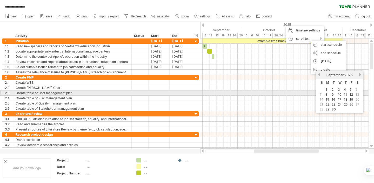
click at [358, 94] on span "13" at bounding box center [357, 94] width 5 height 5
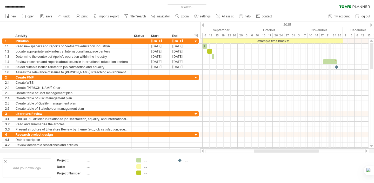
click at [331, 29] on div "November" at bounding box center [319, 29] width 47 height 5
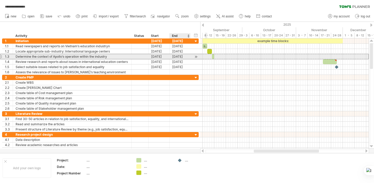
click at [181, 58] on div "[DATE]" at bounding box center [180, 56] width 21 height 5
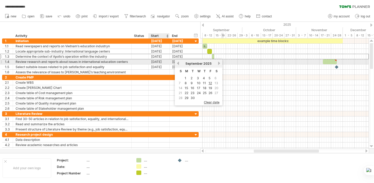
click at [159, 62] on div "[DATE]" at bounding box center [159, 61] width 21 height 5
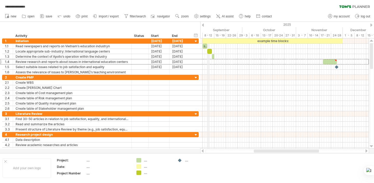
click at [207, 35] on div "8 - 12" at bounding box center [209, 35] width 12 height 5
click at [213, 35] on div "8 - 12" at bounding box center [209, 35] width 12 height 5
click at [205, 16] on span "settings" at bounding box center [205, 17] width 11 height 4
select select "*"
select select "**"
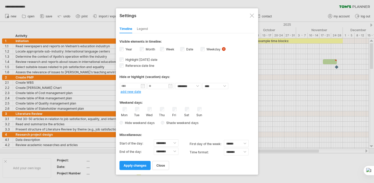
click at [165, 50] on label "Week visibility of weeknumbers Currently there is not enough space horizontally…" at bounding box center [169, 49] width 9 height 4
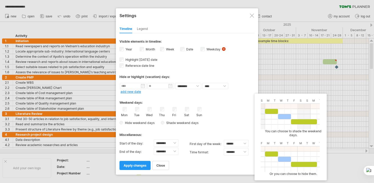
click at [124, 123] on span "Hide weekend days" at bounding box center [138, 123] width 31 height 4
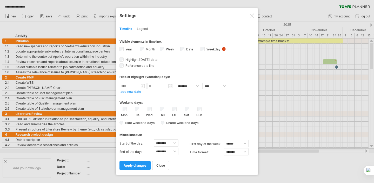
click at [165, 122] on span "Shade weekend days" at bounding box center [182, 123] width 34 height 4
click at [223, 123] on span at bounding box center [221, 122] width 5 height 5
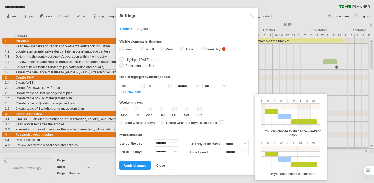
click at [224, 124] on span at bounding box center [221, 122] width 5 height 5
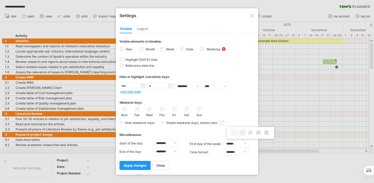
click at [243, 133] on span at bounding box center [243, 133] width 4 height 4
click at [221, 124] on span at bounding box center [221, 122] width 5 height 5
click at [230, 128] on div at bounding box center [233, 129] width 6 height 6
click at [251, 16] on div at bounding box center [252, 16] width 4 height 4
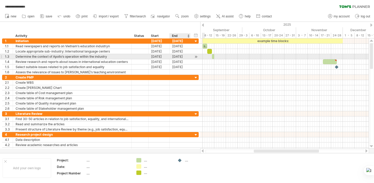
click at [184, 55] on div "[DATE]" at bounding box center [180, 56] width 21 height 5
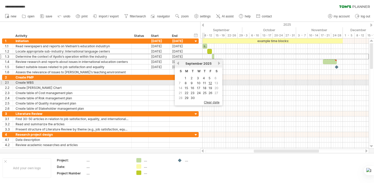
click at [217, 84] on span "13" at bounding box center [216, 83] width 5 height 5
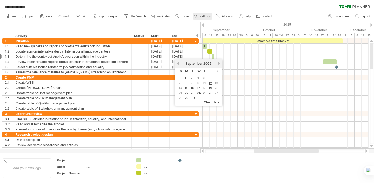
click at [203, 18] on span "settings" at bounding box center [205, 17] width 11 height 4
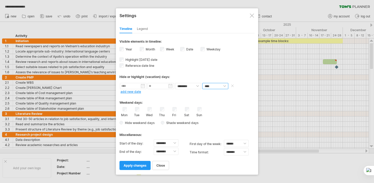
click at [215, 86] on select "**** *****" at bounding box center [216, 86] width 26 height 6
click at [139, 165] on span "apply changes" at bounding box center [135, 166] width 23 height 4
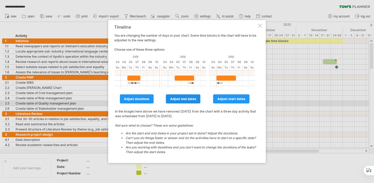
click at [188, 101] on link "adjust end dates" at bounding box center [183, 98] width 35 height 9
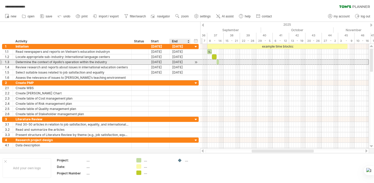
click at [183, 61] on div "[DATE]" at bounding box center [180, 62] width 21 height 5
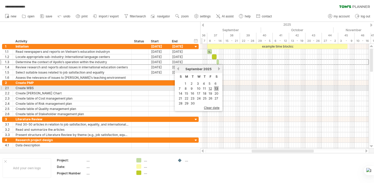
click at [216, 88] on link "13" at bounding box center [216, 88] width 5 height 5
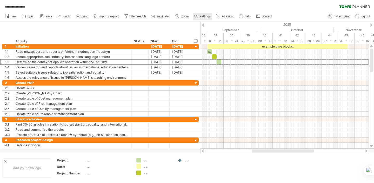
click at [196, 15] on icon at bounding box center [196, 16] width 4 height 4
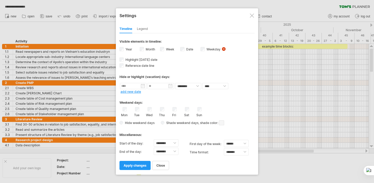
click at [218, 125] on span ", shade color:" at bounding box center [212, 123] width 26 height 6
click at [222, 124] on span at bounding box center [221, 122] width 5 height 5
click at [223, 122] on span at bounding box center [221, 122] width 5 height 5
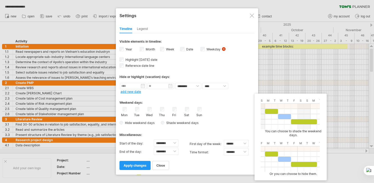
click at [165, 123] on span "Shade weekend days" at bounding box center [182, 123] width 34 height 4
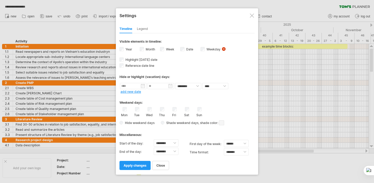
click at [252, 15] on div at bounding box center [252, 16] width 4 height 4
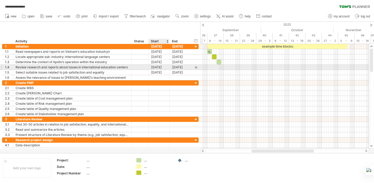
click at [157, 66] on div "[DATE]" at bounding box center [159, 67] width 21 height 5
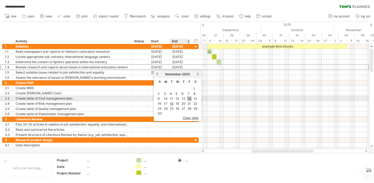
click at [189, 100] on link "14" at bounding box center [189, 98] width 5 height 5
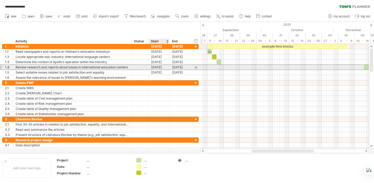
click at [165, 67] on div "14-11-25" at bounding box center [159, 67] width 21 height 5
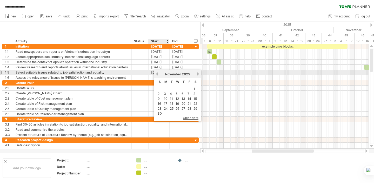
click at [157, 74] on link "previous" at bounding box center [157, 74] width 4 height 4
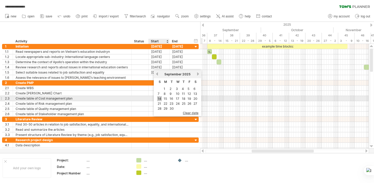
click at [161, 99] on link "14" at bounding box center [159, 98] width 5 height 5
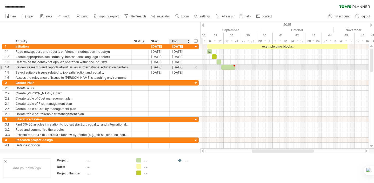
click at [179, 66] on div "[DATE]" at bounding box center [180, 67] width 21 height 5
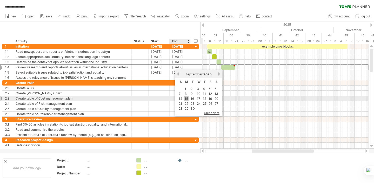
click at [187, 99] on link "15" at bounding box center [186, 98] width 4 height 5
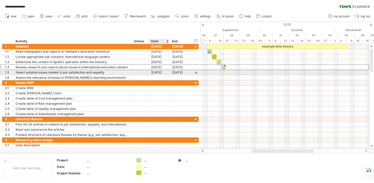
click at [155, 73] on div "[DATE]" at bounding box center [159, 72] width 21 height 5
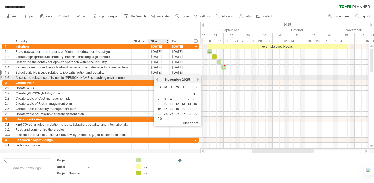
click at [156, 79] on link "previous" at bounding box center [157, 79] width 4 height 4
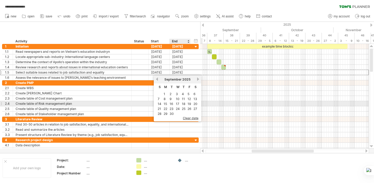
click at [174, 103] on td "16" at bounding box center [172, 104] width 6 height 4
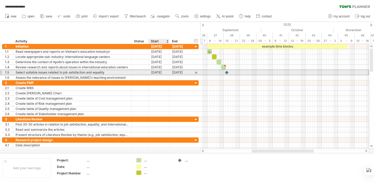
click at [161, 74] on div "16-09-25" at bounding box center [159, 72] width 21 height 5
click at [175, 73] on div "16-09-25" at bounding box center [180, 72] width 21 height 5
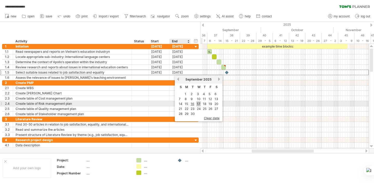
click at [198, 104] on link "17" at bounding box center [199, 103] width 4 height 5
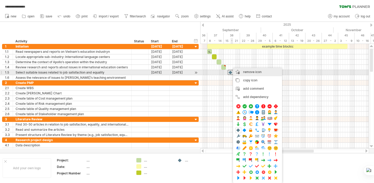
click at [250, 72] on span "remove icon" at bounding box center [252, 72] width 18 height 4
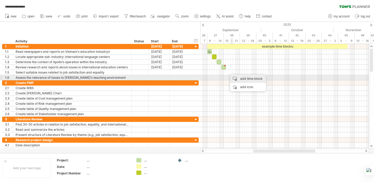
click at [245, 79] on div "add time block" at bounding box center [248, 79] width 36 height 8
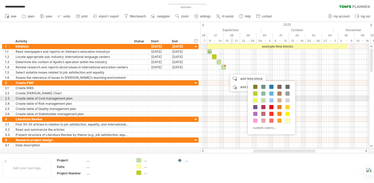
click at [256, 101] on span at bounding box center [256, 100] width 4 height 4
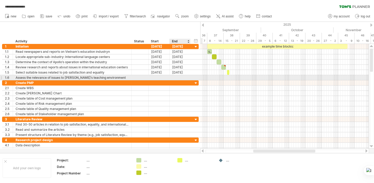
click at [180, 77] on div at bounding box center [180, 77] width 21 height 5
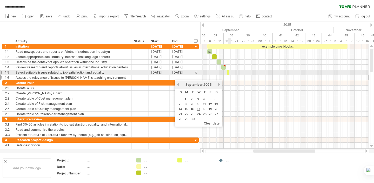
click at [229, 74] on span at bounding box center [230, 72] width 2 height 5
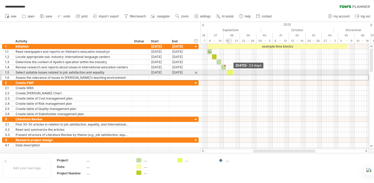
drag, startPoint x: 229, startPoint y: 73, endPoint x: 232, endPoint y: 73, distance: 3.1
click at [232, 73] on span at bounding box center [233, 72] width 2 height 5
click at [230, 73] on span at bounding box center [231, 72] width 2 height 5
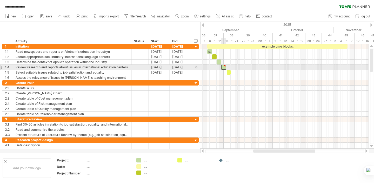
click at [223, 68] on div at bounding box center [224, 67] width 5 height 5
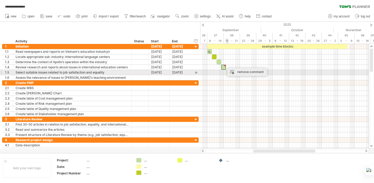
click at [239, 73] on div "remove comment" at bounding box center [248, 72] width 40 height 8
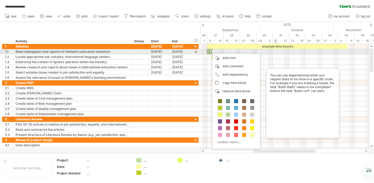
click at [277, 51] on div at bounding box center [284, 51] width 169 height 5
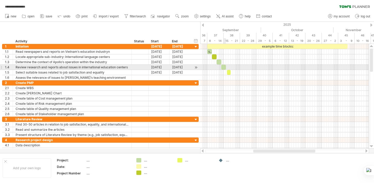
click at [224, 67] on div at bounding box center [224, 67] width 5 height 5
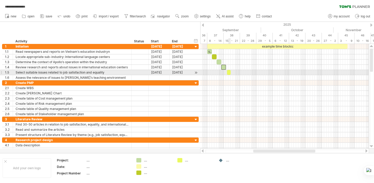
click at [229, 73] on div at bounding box center [229, 72] width 4 height 5
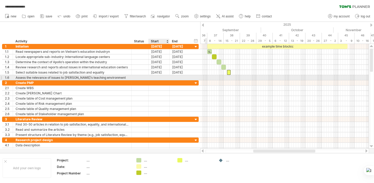
click at [164, 78] on div at bounding box center [159, 77] width 21 height 5
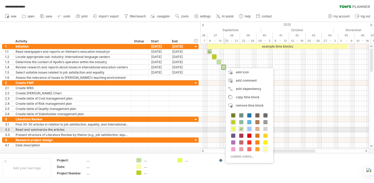
click at [251, 130] on span at bounding box center [250, 129] width 4 height 4
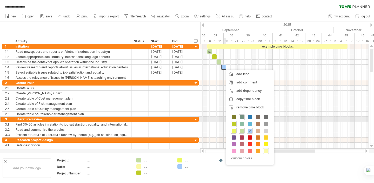
click at [243, 117] on span at bounding box center [242, 117] width 4 height 4
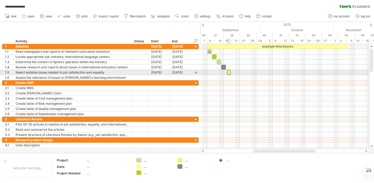
click at [229, 74] on div at bounding box center [229, 72] width 4 height 5
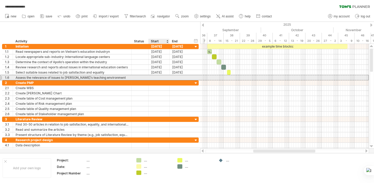
click at [155, 78] on div at bounding box center [159, 77] width 21 height 5
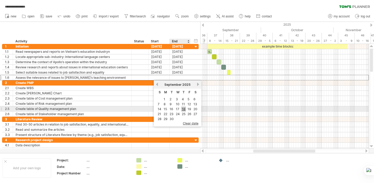
click at [182, 108] on link "18" at bounding box center [183, 109] width 5 height 5
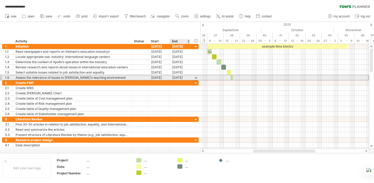
click at [181, 78] on div "18-09-25" at bounding box center [180, 77] width 21 height 5
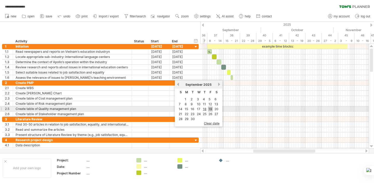
click at [212, 108] on link "19" at bounding box center [210, 109] width 5 height 5
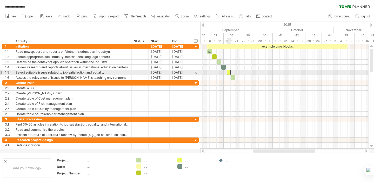
click at [228, 72] on div at bounding box center [229, 72] width 4 height 5
click at [171, 72] on div "[DATE]" at bounding box center [180, 72] width 21 height 5
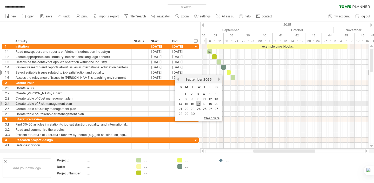
click at [200, 104] on link "17" at bounding box center [199, 103] width 4 height 5
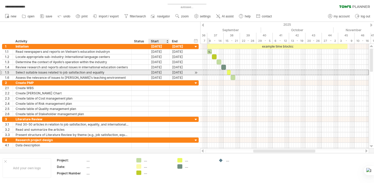
click at [164, 74] on div "16-09-25" at bounding box center [159, 72] width 21 height 5
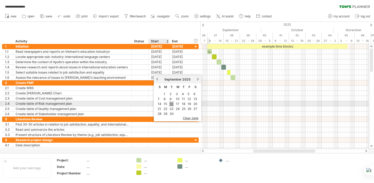
click at [172, 105] on link "16" at bounding box center [171, 103] width 5 height 5
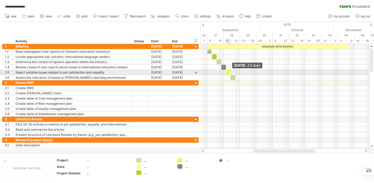
click at [230, 73] on span at bounding box center [231, 72] width 2 height 5
click at [177, 74] on div "[DATE]" at bounding box center [180, 72] width 21 height 5
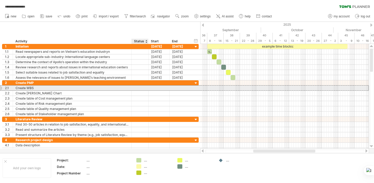
click at [151, 86] on div at bounding box center [159, 88] width 21 height 5
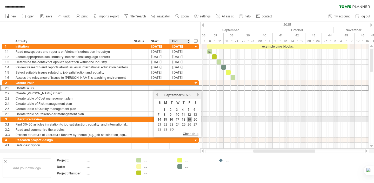
click at [190, 121] on link "19" at bounding box center [189, 119] width 5 height 5
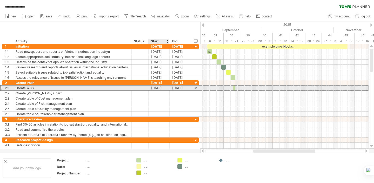
click at [169, 87] on div "[DATE]" at bounding box center [159, 88] width 21 height 5
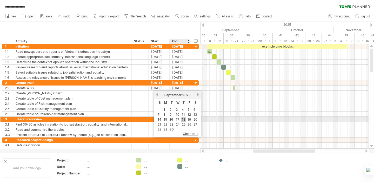
click at [184, 120] on link "18" at bounding box center [183, 119] width 5 height 5
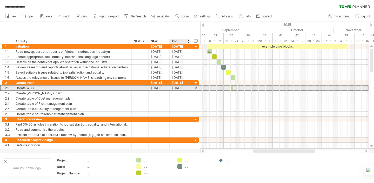
click at [180, 88] on div "18-09-25" at bounding box center [180, 88] width 21 height 5
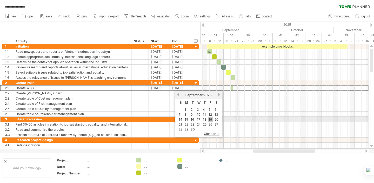
click at [211, 121] on link "19" at bounding box center [210, 119] width 5 height 5
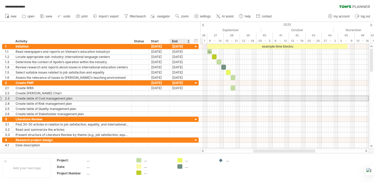
click at [136, 98] on div at bounding box center [139, 98] width 11 height 5
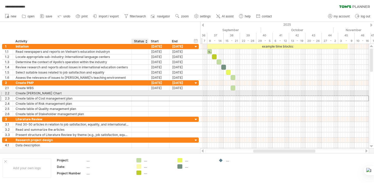
click at [149, 93] on div at bounding box center [159, 93] width 21 height 5
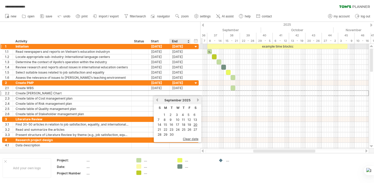
click at [175, 45] on div "06-11-25" at bounding box center [180, 46] width 21 height 5
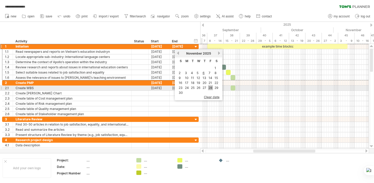
click at [211, 88] on link "28" at bounding box center [210, 87] width 5 height 5
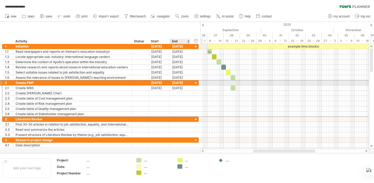
click at [178, 83] on div "[DATE]" at bounding box center [180, 82] width 21 height 5
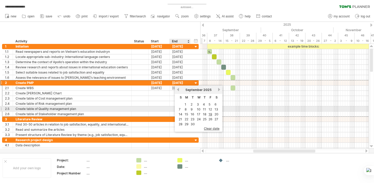
click at [184, 108] on td "8" at bounding box center [186, 109] width 5 height 4
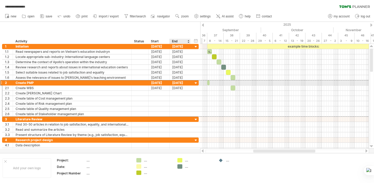
click at [183, 82] on div "[DATE]" at bounding box center [180, 82] width 21 height 5
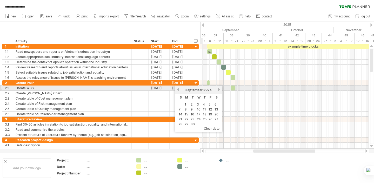
click at [218, 87] on div "previous next September 2025" at bounding box center [199, 90] width 48 height 8
click at [219, 90] on link "next" at bounding box center [219, 90] width 4 height 4
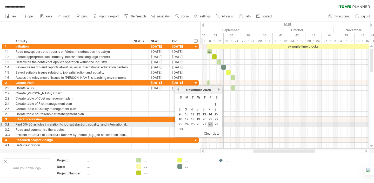
click at [212, 123] on link "28" at bounding box center [210, 124] width 5 height 5
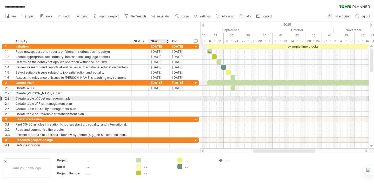
click at [161, 98] on div at bounding box center [159, 98] width 21 height 5
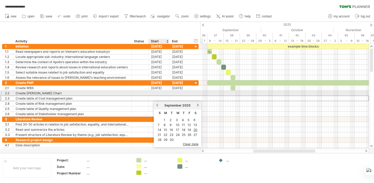
click at [159, 94] on div at bounding box center [159, 93] width 21 height 5
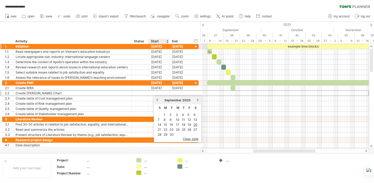
click at [153, 47] on div "[DATE]" at bounding box center [159, 46] width 21 height 5
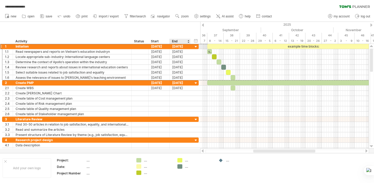
click at [175, 48] on div "[DATE]" at bounding box center [180, 46] width 21 height 5
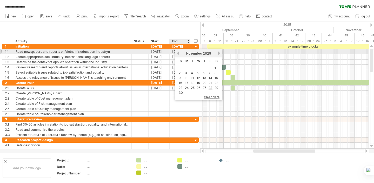
click at [179, 53] on link "previous" at bounding box center [178, 53] width 4 height 4
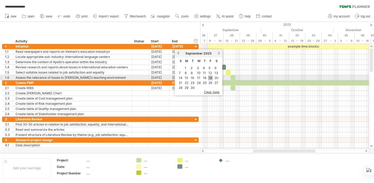
click at [211, 77] on link "19" at bounding box center [210, 77] width 5 height 5
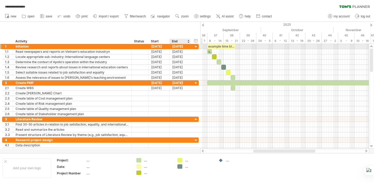
click at [185, 47] on div "[DATE]" at bounding box center [180, 46] width 21 height 5
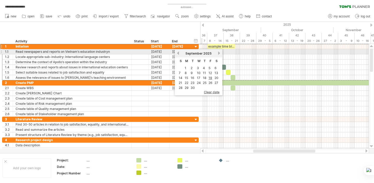
click at [219, 54] on link "next" at bounding box center [219, 53] width 4 height 4
click at [217, 52] on div "October 2025" at bounding box center [199, 53] width 38 height 4
click at [218, 52] on link "next" at bounding box center [219, 53] width 4 height 4
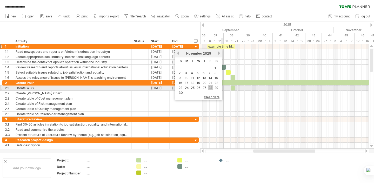
click at [210, 88] on link "28" at bounding box center [210, 87] width 5 height 5
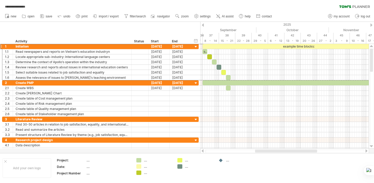
click at [262, 150] on div at bounding box center [286, 151] width 62 height 3
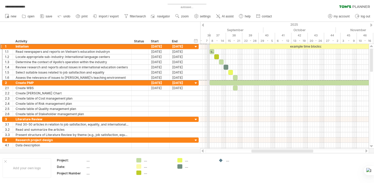
drag, startPoint x: 201, startPoint y: 24, endPoint x: 207, endPoint y: 28, distance: 7.6
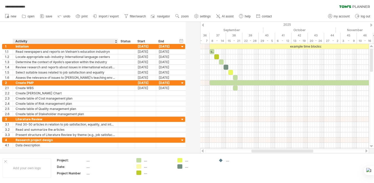
drag, startPoint x: 131, startPoint y: 40, endPoint x: 118, endPoint y: 40, distance: 13.5
click at [118, 40] on div at bounding box center [118, 41] width 2 height 5
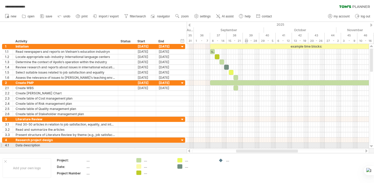
drag, startPoint x: 251, startPoint y: 152, endPoint x: 246, endPoint y: 146, distance: 7.9
click at [246, 146] on div "**********" at bounding box center [187, 91] width 374 height 183
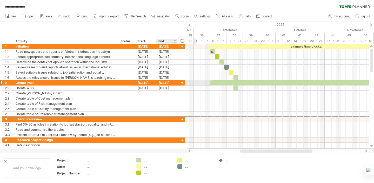
click at [172, 84] on div "[DATE]" at bounding box center [166, 82] width 21 height 5
click at [79, 85] on div "Create PMP" at bounding box center [66, 82] width 100 height 5
click at [172, 82] on div "[DATE]" at bounding box center [166, 82] width 21 height 5
drag, startPoint x: 262, startPoint y: 153, endPoint x: 254, endPoint y: 154, distance: 8.6
click at [254, 154] on div "Add your own logo Project: .... Date: .... Project Number .... .... .... .... .…" at bounding box center [187, 168] width 374 height 30
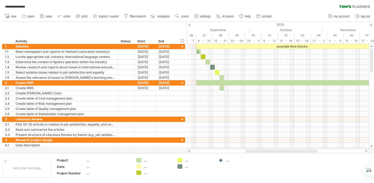
drag, startPoint x: 257, startPoint y: 152, endPoint x: 262, endPoint y: 151, distance: 5.0
click at [262, 151] on div at bounding box center [281, 151] width 72 height 3
click at [189, 25] on div at bounding box center [190, 24] width 2 height 3
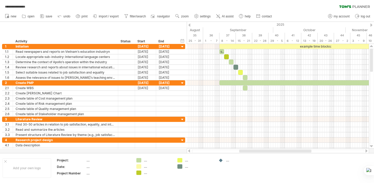
click at [189, 25] on div at bounding box center [190, 24] width 2 height 3
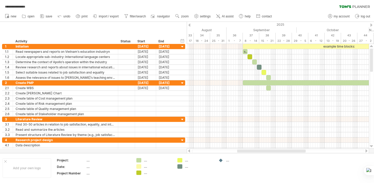
click at [373, 24] on div "2025" at bounding box center [187, 24] width 651 height 5
click at [372, 26] on div at bounding box center [372, 24] width 2 height 3
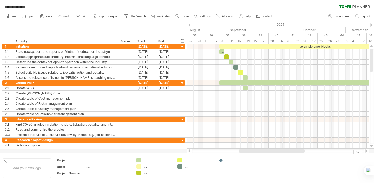
drag, startPoint x: 271, startPoint y: 153, endPoint x: 282, endPoint y: 151, distance: 11.3
click at [282, 151] on div "**********" at bounding box center [187, 91] width 374 height 183
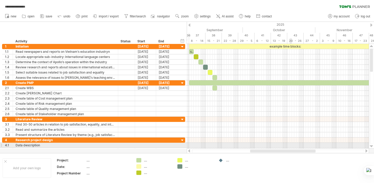
drag, startPoint x: 281, startPoint y: 151, endPoint x: 292, endPoint y: 146, distance: 11.9
click at [292, 146] on div "**********" at bounding box center [187, 91] width 374 height 183
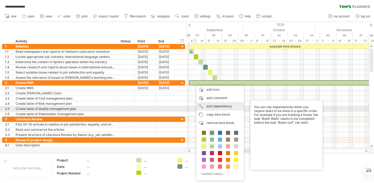
click at [202, 108] on div "add dependency You can use dependencies when you require tasks to be done in a …" at bounding box center [221, 106] width 48 height 8
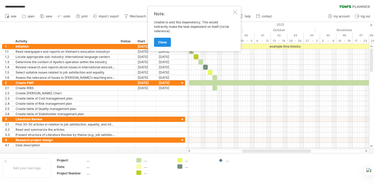
click at [162, 44] on span "close" at bounding box center [162, 42] width 9 height 4
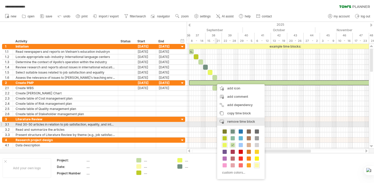
click at [240, 124] on div "remove time block remove selected items" at bounding box center [241, 122] width 48 height 8
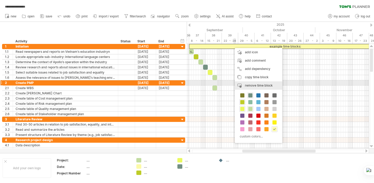
click at [255, 86] on span "remove time block" at bounding box center [259, 85] width 28 height 4
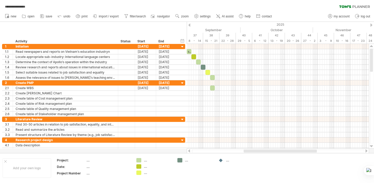
click at [259, 151] on div at bounding box center [280, 151] width 73 height 3
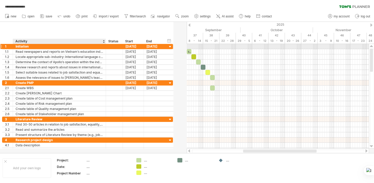
drag, startPoint x: 117, startPoint y: 46, endPoint x: 105, endPoint y: 48, distance: 12.3
click at [105, 48] on div at bounding box center [105, 46] width 3 height 5
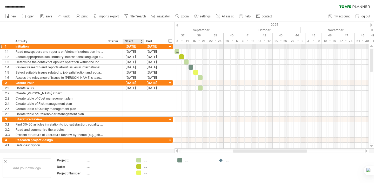
click at [145, 46] on div "[DATE]" at bounding box center [154, 46] width 21 height 5
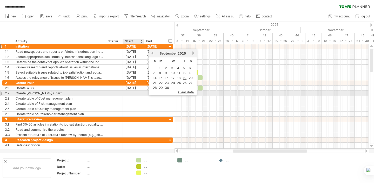
click at [135, 93] on div at bounding box center [133, 93] width 21 height 5
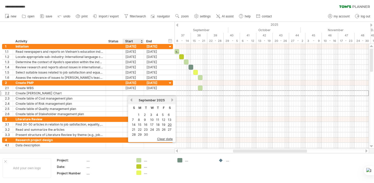
click at [139, 23] on div "hide start/end/duration show start/end/duration ******** Activity ****** Status…" at bounding box center [87, 33] width 175 height 22
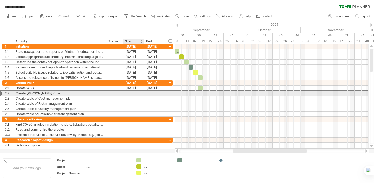
click at [138, 93] on div at bounding box center [133, 93] width 21 height 5
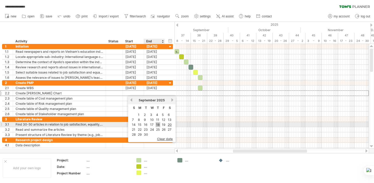
click at [157, 125] on link "18" at bounding box center [158, 124] width 5 height 5
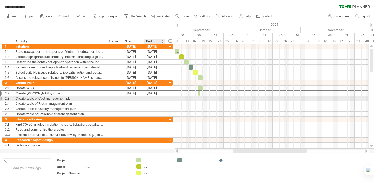
click at [152, 96] on div at bounding box center [154, 98] width 21 height 5
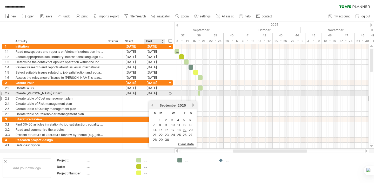
click at [154, 95] on div "18-09-25" at bounding box center [154, 93] width 21 height 5
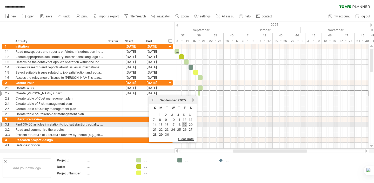
click at [186, 124] on link "19" at bounding box center [185, 124] width 5 height 5
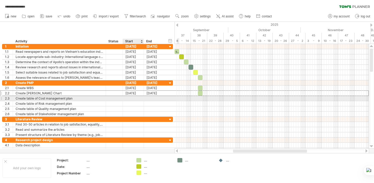
click at [135, 99] on div at bounding box center [133, 98] width 21 height 5
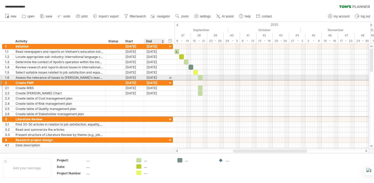
click at [156, 80] on div "[DATE]" at bounding box center [154, 82] width 21 height 5
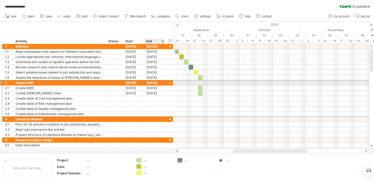
click at [157, 82] on div "[DATE]" at bounding box center [154, 82] width 21 height 5
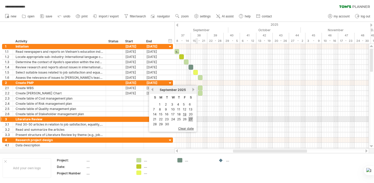
click at [189, 119] on link "27" at bounding box center [191, 119] width 5 height 5
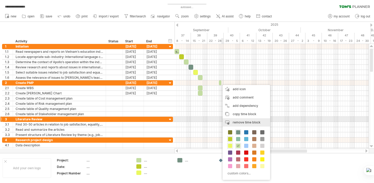
click at [244, 119] on div "remove time block remove selected items" at bounding box center [247, 122] width 48 height 8
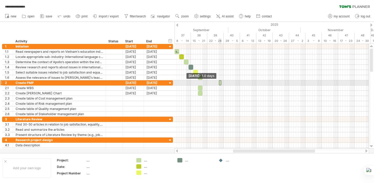
click at [218, 83] on span at bounding box center [219, 82] width 2 height 5
click at [218, 84] on span at bounding box center [219, 82] width 2 height 5
drag, startPoint x: 219, startPoint y: 83, endPoint x: 222, endPoint y: 83, distance: 2.9
click at [222, 83] on div at bounding box center [220, 82] width 1 height 5
click at [221, 83] on span at bounding box center [221, 82] width 2 height 5
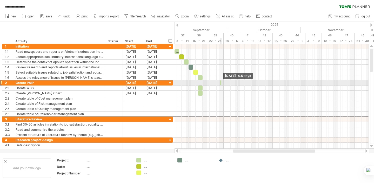
click at [220, 83] on span at bounding box center [221, 82] width 2 height 5
drag, startPoint x: 221, startPoint y: 82, endPoint x: 217, endPoint y: 83, distance: 4.0
click at [217, 83] on div "start Saturday 27 September - 0.5 days Saturday 27 September - 0.5 days" at bounding box center [272, 96] width 194 height 105
drag, startPoint x: 220, startPoint y: 82, endPoint x: 215, endPoint y: 83, distance: 5.8
click at [215, 83] on div "start Saturday 27 September - 0.5 days Saturday 27 September - 0.5 days" at bounding box center [272, 96] width 194 height 105
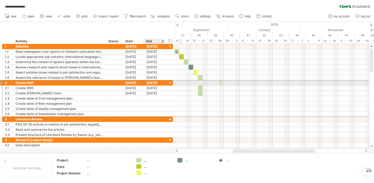
click at [158, 82] on div "27-09-25" at bounding box center [154, 82] width 21 height 5
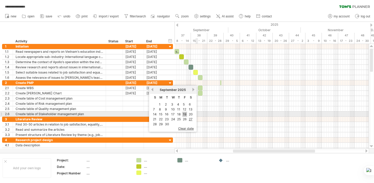
click at [186, 116] on link "19" at bounding box center [185, 114] width 5 height 5
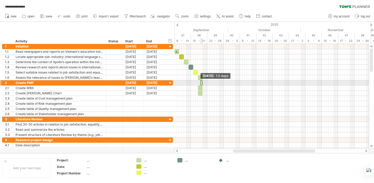
click at [200, 84] on span at bounding box center [200, 82] width 2 height 5
click at [201, 82] on span at bounding box center [200, 82] width 2 height 5
drag, startPoint x: 201, startPoint y: 83, endPoint x: 191, endPoint y: 83, distance: 9.6
click at [191, 83] on span at bounding box center [191, 82] width 2 height 5
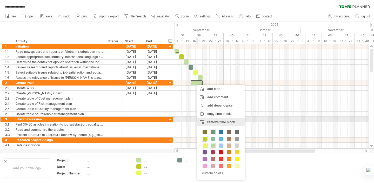
click at [223, 121] on span "remove time block" at bounding box center [221, 122] width 28 height 4
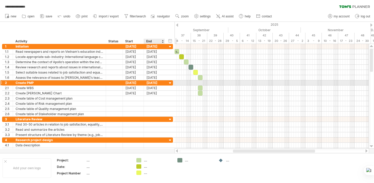
click at [166, 83] on div "**********" at bounding box center [87, 82] width 171 height 5
click at [171, 86] on div at bounding box center [170, 88] width 5 height 5
drag, startPoint x: 266, startPoint y: 150, endPoint x: 258, endPoint y: 149, distance: 8.5
click at [258, 149] on div at bounding box center [272, 150] width 195 height 5
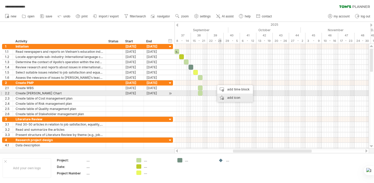
click at [240, 95] on div "add icon" at bounding box center [235, 98] width 36 height 8
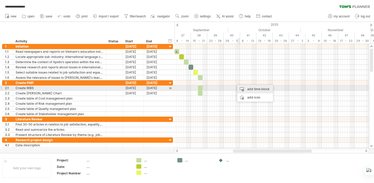
click at [262, 89] on div "add time block" at bounding box center [255, 89] width 36 height 8
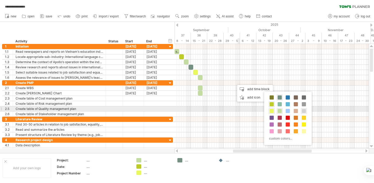
click at [304, 111] on span at bounding box center [304, 111] width 4 height 4
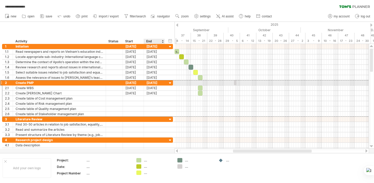
click at [163, 83] on div "04-10-25" at bounding box center [154, 82] width 21 height 5
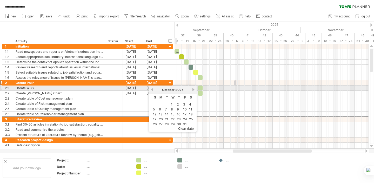
click at [194, 90] on link "next" at bounding box center [194, 90] width 4 height 4
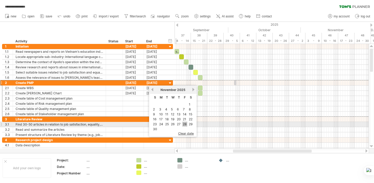
click at [185, 123] on link "28" at bounding box center [185, 124] width 5 height 5
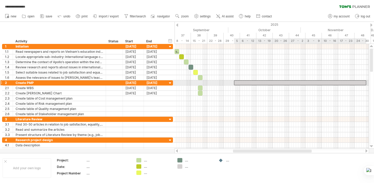
click at [240, 82] on div at bounding box center [300, 82] width 132 height 5
click at [129, 84] on div "18-09-25" at bounding box center [133, 82] width 21 height 5
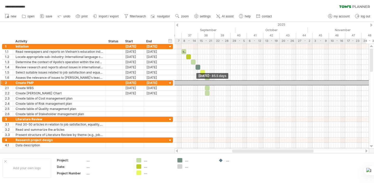
drag, startPoint x: 235, startPoint y: 83, endPoint x: 174, endPoint y: 83, distance: 61.1
click at [174, 83] on div "**********" at bounding box center [187, 91] width 374 height 183
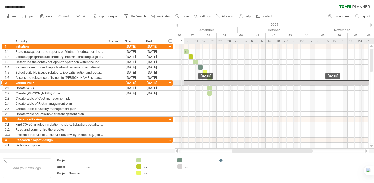
drag, startPoint x: 176, startPoint y: 83, endPoint x: 186, endPoint y: 84, distance: 10.2
click at [186, 84] on div at bounding box center [285, 82] width 203 height 5
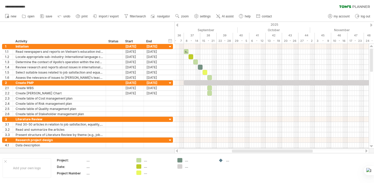
drag, startPoint x: 262, startPoint y: 148, endPoint x: 258, endPoint y: 148, distance: 4.7
click at [258, 148] on div at bounding box center [272, 150] width 195 height 5
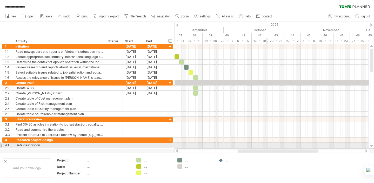
drag, startPoint x: 261, startPoint y: 150, endPoint x: 267, endPoint y: 147, distance: 6.4
click at [267, 147] on div "**********" at bounding box center [187, 91] width 374 height 183
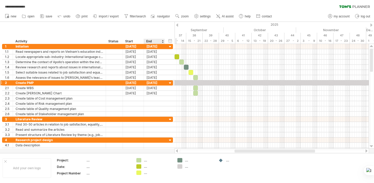
click at [163, 83] on div "03-12-25" at bounding box center [154, 82] width 21 height 5
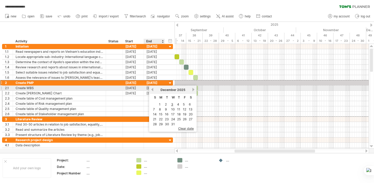
click at [153, 90] on link "previous" at bounding box center [153, 90] width 4 height 4
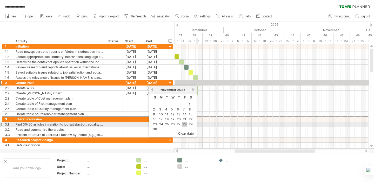
click at [185, 124] on link "28" at bounding box center [185, 124] width 5 height 5
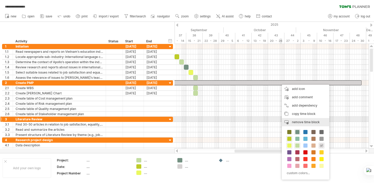
click at [299, 120] on span "remove time block" at bounding box center [306, 122] width 28 height 4
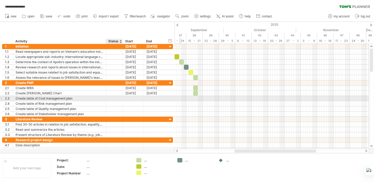
click at [122, 97] on div at bounding box center [122, 98] width 3 height 5
click at [135, 101] on div at bounding box center [133, 103] width 21 height 5
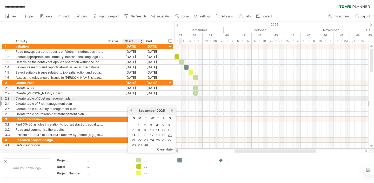
click at [139, 99] on div at bounding box center [133, 98] width 21 height 5
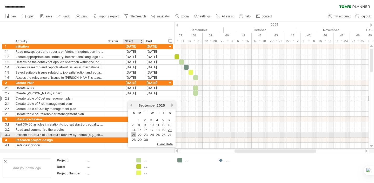
click at [136, 135] on link "21" at bounding box center [134, 134] width 4 height 5
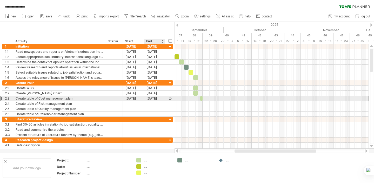
click at [149, 98] on div "21-09-25" at bounding box center [154, 98] width 21 height 5
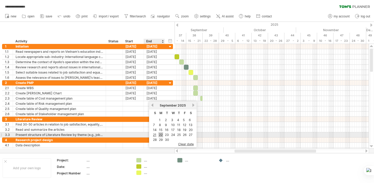
click at [160, 135] on link "22" at bounding box center [161, 134] width 5 height 5
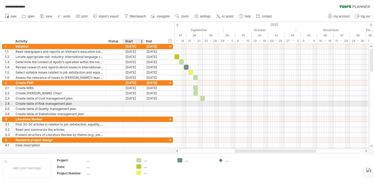
click at [137, 104] on div at bounding box center [133, 103] width 21 height 5
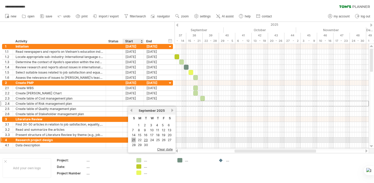
click at [133, 139] on link "21" at bounding box center [134, 140] width 4 height 5
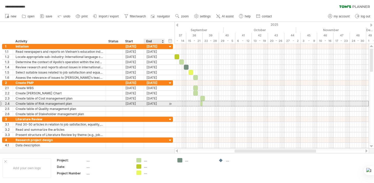
click at [157, 104] on div "21-09-25" at bounding box center [154, 103] width 21 height 5
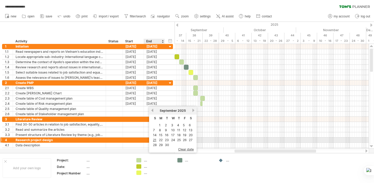
drag, startPoint x: 161, startPoint y: 142, endPoint x: 161, endPoint y: 138, distance: 3.9
click at [161, 142] on link "22" at bounding box center [161, 140] width 5 height 5
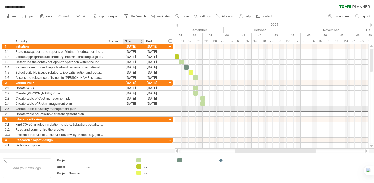
click at [139, 108] on div at bounding box center [133, 108] width 21 height 5
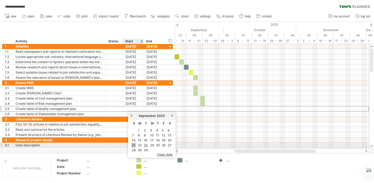
click at [134, 144] on link "21" at bounding box center [134, 145] width 4 height 5
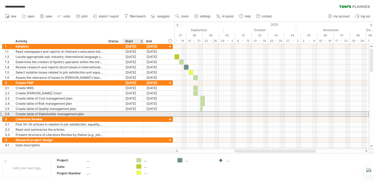
click at [142, 116] on div at bounding box center [133, 114] width 21 height 5
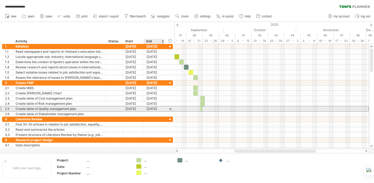
click at [154, 110] on div "21-09-25" at bounding box center [154, 108] width 21 height 5
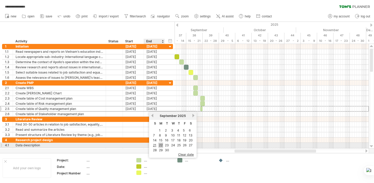
click at [161, 145] on link "22" at bounding box center [161, 145] width 5 height 5
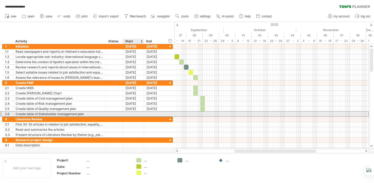
click at [137, 114] on div at bounding box center [133, 114] width 21 height 5
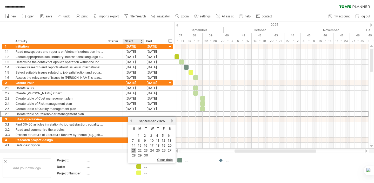
click at [134, 150] on link "21" at bounding box center [134, 150] width 4 height 5
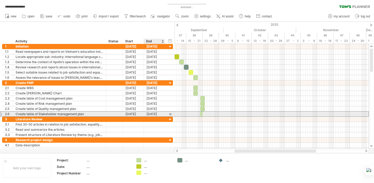
drag, startPoint x: 163, startPoint y: 114, endPoint x: 160, endPoint y: 115, distance: 3.4
click at [163, 114] on div "21-09-25" at bounding box center [154, 114] width 21 height 5
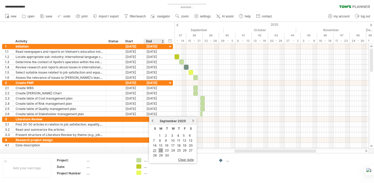
click at [162, 150] on link "22" at bounding box center [161, 150] width 5 height 5
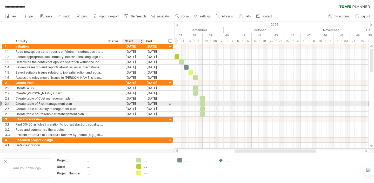
click at [129, 103] on div "21-09-25" at bounding box center [133, 103] width 21 height 5
click at [134, 103] on div "21-09-25" at bounding box center [133, 103] width 21 height 5
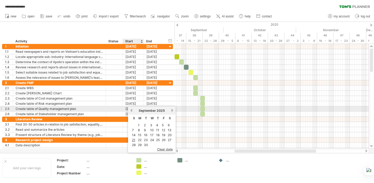
click at [126, 107] on div "21-09-25" at bounding box center [133, 108] width 21 height 5
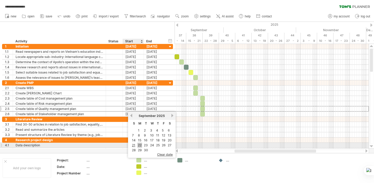
click at [141, 145] on link "22" at bounding box center [140, 145] width 5 height 5
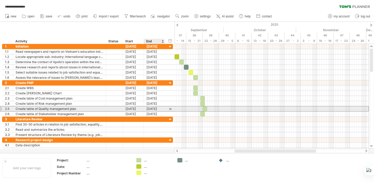
click at [153, 109] on div "23-09-25" at bounding box center [154, 108] width 21 height 5
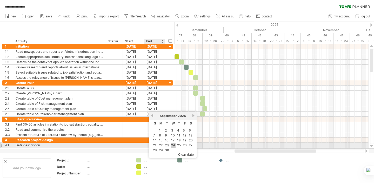
click at [171, 145] on link "24" at bounding box center [173, 145] width 5 height 5
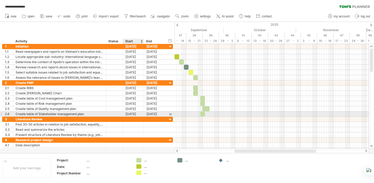
click at [127, 116] on div "21-09-25" at bounding box center [133, 114] width 21 height 5
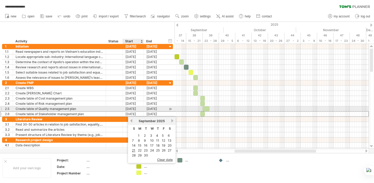
click at [133, 110] on div "22-09-25" at bounding box center [133, 108] width 21 height 5
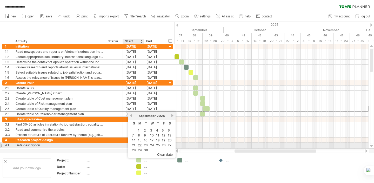
click at [146, 144] on link "23" at bounding box center [146, 145] width 5 height 5
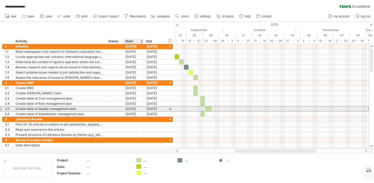
click at [147, 111] on div "25-09-25" at bounding box center [154, 108] width 21 height 5
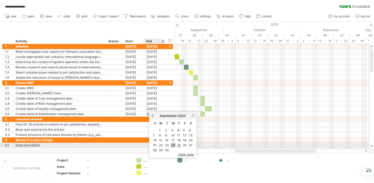
click at [174, 144] on link "24" at bounding box center [173, 145] width 5 height 5
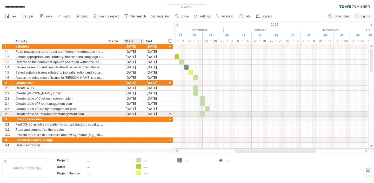
click at [129, 114] on div "21-09-25" at bounding box center [133, 114] width 21 height 5
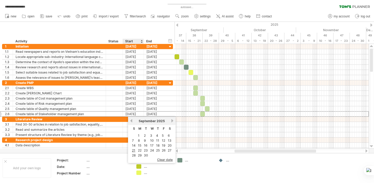
click at [145, 151] on link "23" at bounding box center [146, 150] width 5 height 5
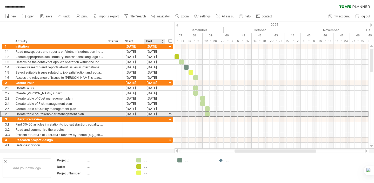
click at [149, 115] on div "24-09-25" at bounding box center [154, 114] width 21 height 5
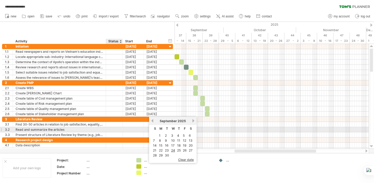
click at [122, 128] on div at bounding box center [122, 129] width 3 height 5
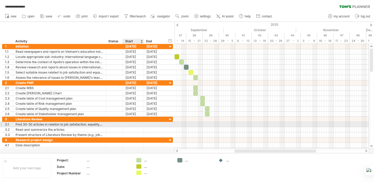
click at [135, 123] on div at bounding box center [133, 124] width 21 height 5
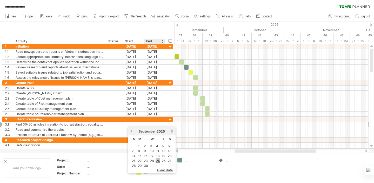
click at [157, 160] on link "25" at bounding box center [158, 160] width 5 height 5
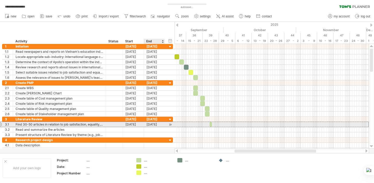
click at [155, 124] on div "25-09-25" at bounding box center [154, 124] width 21 height 5
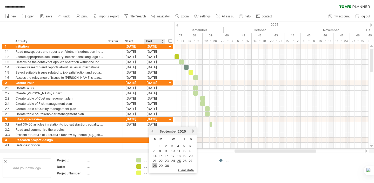
click at [155, 166] on link "28" at bounding box center [155, 165] width 5 height 5
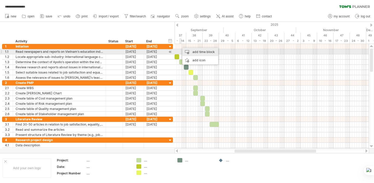
click at [200, 52] on div "add time block" at bounding box center [201, 52] width 36 height 8
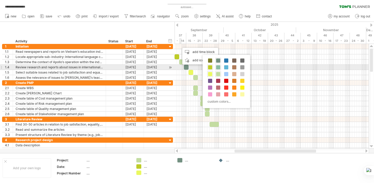
click at [218, 68] on span at bounding box center [218, 67] width 4 height 4
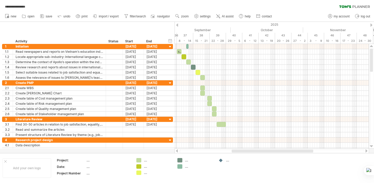
drag, startPoint x: 242, startPoint y: 152, endPoint x: 240, endPoint y: 152, distance: 2.6
click at [240, 152] on div at bounding box center [273, 151] width 82 height 3
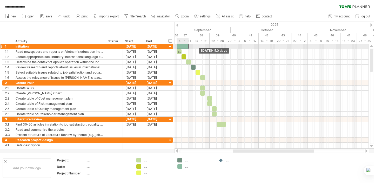
drag, startPoint x: 187, startPoint y: 45, endPoint x: 178, endPoint y: 46, distance: 9.2
click at [178, 46] on span at bounding box center [177, 46] width 2 height 5
drag, startPoint x: 188, startPoint y: 46, endPoint x: 204, endPoint y: 46, distance: 15.9
click at [204, 46] on span at bounding box center [205, 46] width 2 height 5
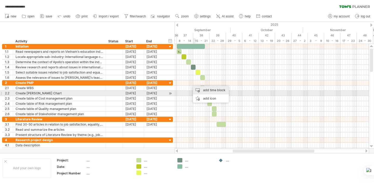
click at [209, 92] on div "add time block" at bounding box center [211, 90] width 36 height 8
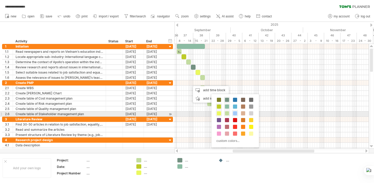
click at [235, 114] on span at bounding box center [235, 113] width 4 height 4
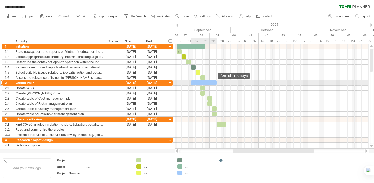
drag, startPoint x: 193, startPoint y: 82, endPoint x: 217, endPoint y: 82, distance: 23.7
click at [217, 82] on span at bounding box center [217, 82] width 2 height 5
click at [193, 82] on div at bounding box center [204, 82] width 26 height 5
click at [192, 83] on div at bounding box center [204, 82] width 26 height 5
drag, startPoint x: 192, startPoint y: 83, endPoint x: 203, endPoint y: 82, distance: 10.9
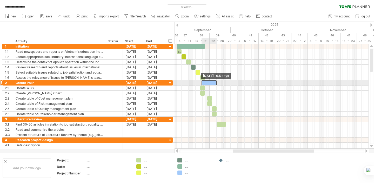
click at [203, 82] on div at bounding box center [209, 82] width 15 height 5
click at [200, 82] on span at bounding box center [200, 82] width 2 height 5
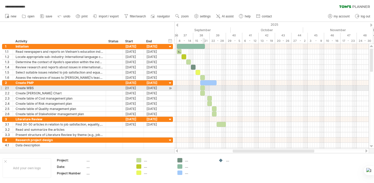
click at [203, 87] on div at bounding box center [202, 88] width 5 height 5
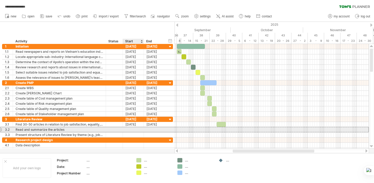
click at [135, 131] on div at bounding box center [133, 129] width 21 height 5
click at [139, 128] on div at bounding box center [133, 129] width 21 height 5
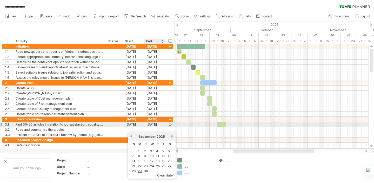
click at [156, 124] on div "28-09-25" at bounding box center [154, 124] width 21 height 5
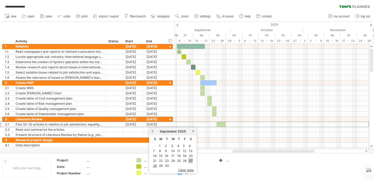
click at [193, 160] on link "27" at bounding box center [191, 160] width 5 height 5
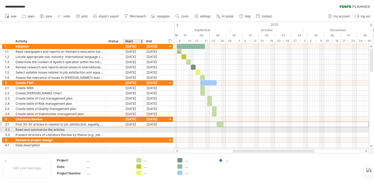
click at [135, 128] on div at bounding box center [133, 129] width 21 height 5
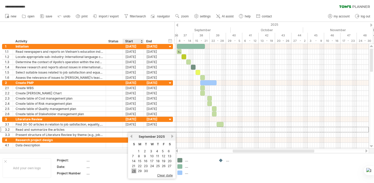
click at [134, 170] on link "28" at bounding box center [134, 170] width 5 height 5
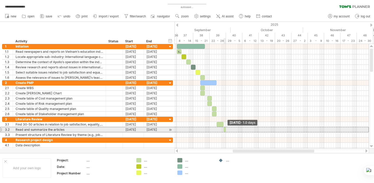
click at [225, 130] on span at bounding box center [226, 129] width 2 height 5
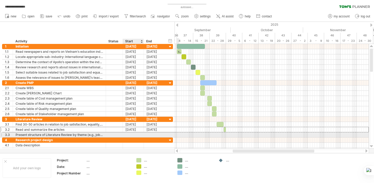
click at [133, 135] on div at bounding box center [133, 134] width 21 height 5
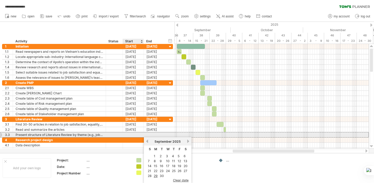
click at [136, 134] on div at bounding box center [133, 134] width 21 height 5
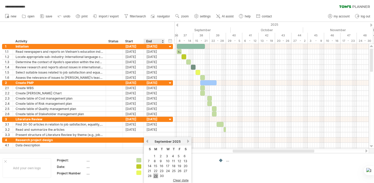
click at [156, 175] on link "29" at bounding box center [155, 175] width 5 height 5
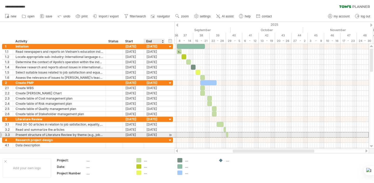
click at [153, 135] on div "29-09-25" at bounding box center [154, 134] width 21 height 5
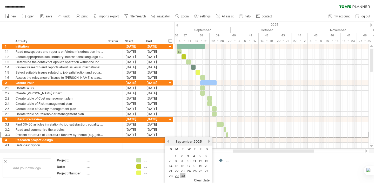
click at [183, 176] on link "30" at bounding box center [182, 175] width 5 height 5
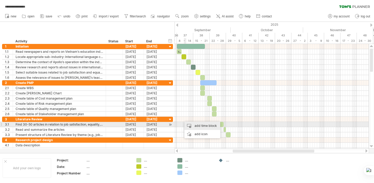
click at [196, 125] on div "add time block" at bounding box center [203, 126] width 36 height 8
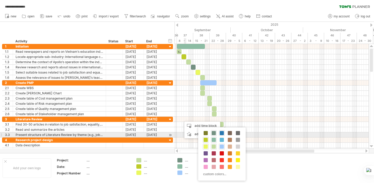
click at [223, 133] on span at bounding box center [222, 133] width 4 height 4
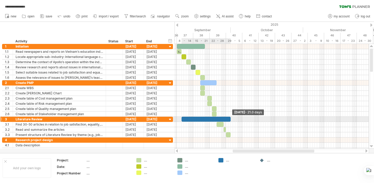
drag, startPoint x: 184, startPoint y: 118, endPoint x: 231, endPoint y: 120, distance: 46.6
click at [231, 120] on span at bounding box center [231, 119] width 2 height 5
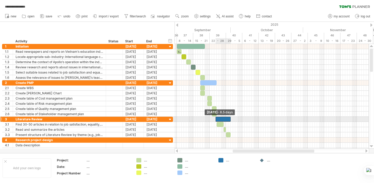
drag, startPoint x: 182, startPoint y: 118, endPoint x: 216, endPoint y: 121, distance: 34.2
click at [216, 121] on span at bounding box center [216, 119] width 2 height 5
click at [217, 119] on span at bounding box center [217, 119] width 2 height 5
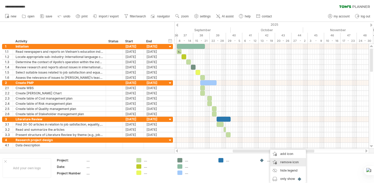
click at [282, 161] on span "remove icon" at bounding box center [290, 162] width 18 height 4
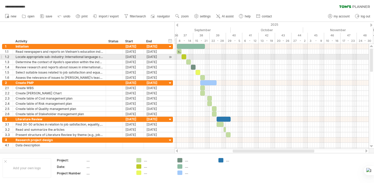
click at [170, 55] on div at bounding box center [170, 56] width 5 height 5
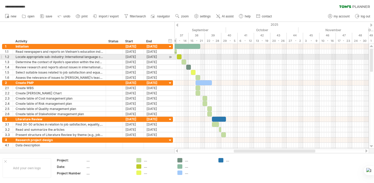
click at [170, 55] on div at bounding box center [170, 56] width 5 height 5
